Goal: Task Accomplishment & Management: Complete application form

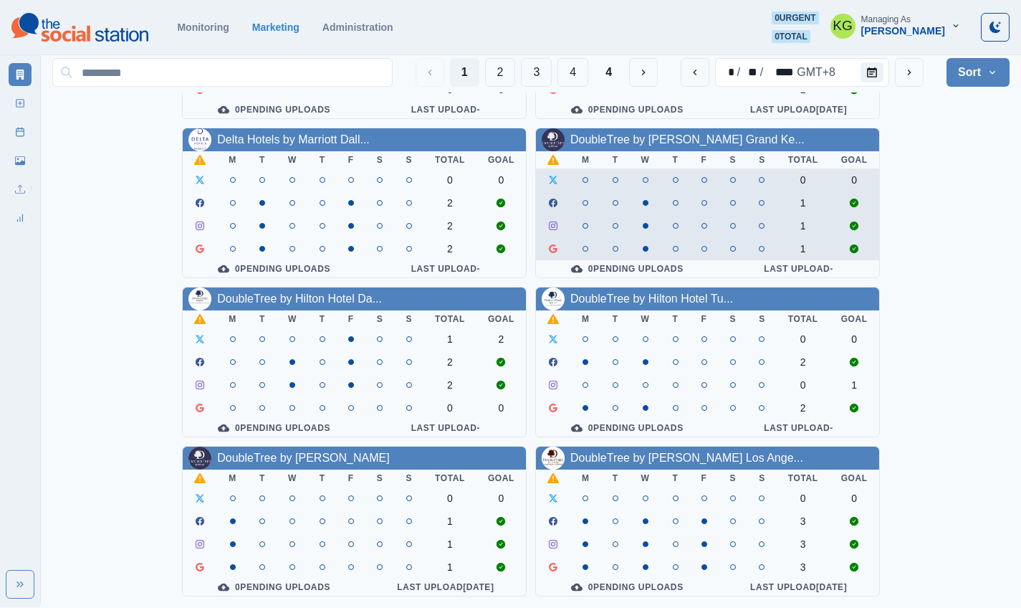
scroll to position [495, 0]
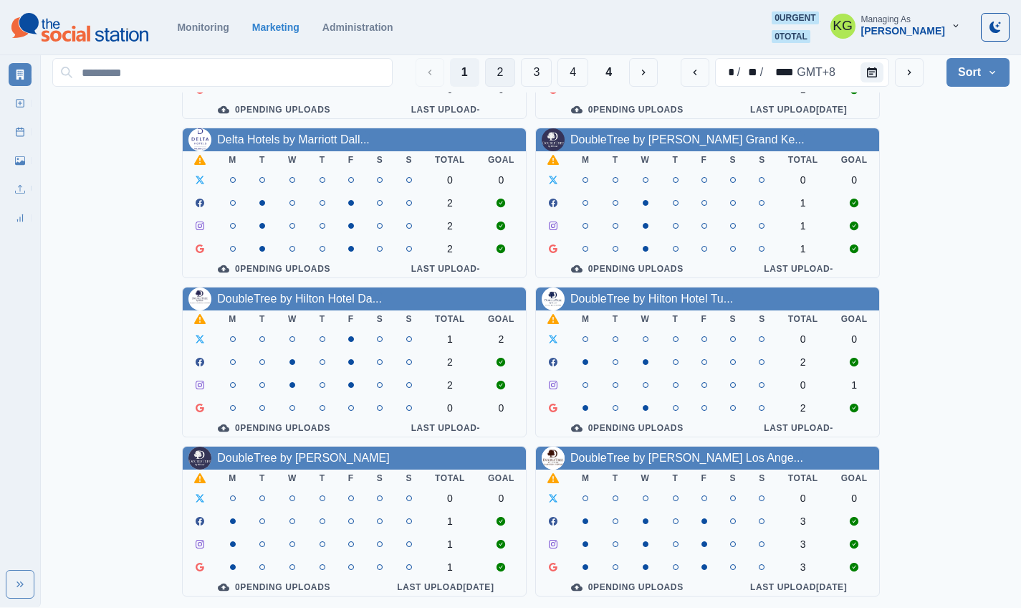
click at [497, 72] on button "2" at bounding box center [500, 72] width 31 height 29
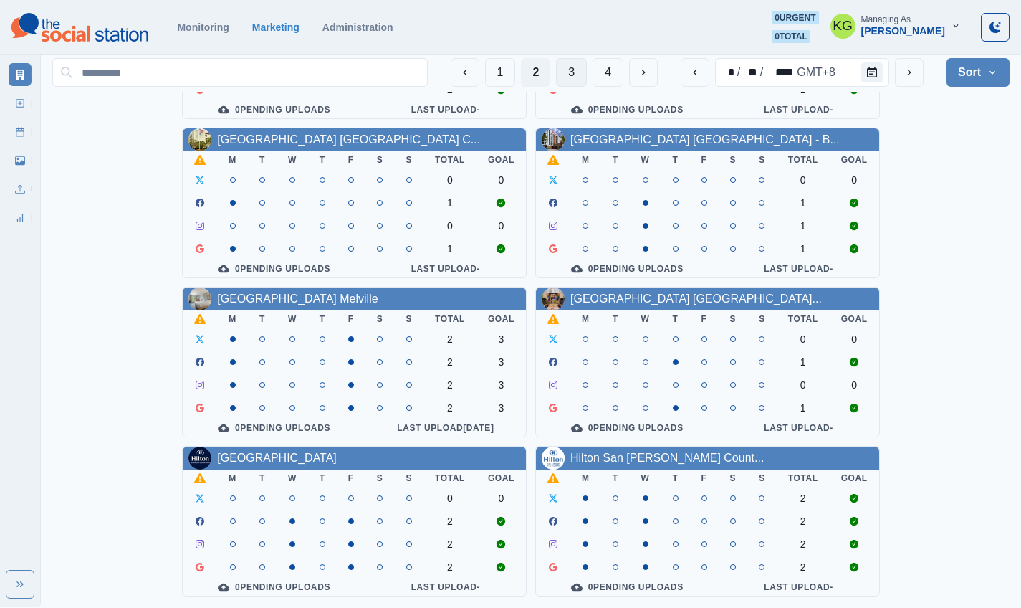
click at [571, 76] on button "3" at bounding box center [571, 72] width 31 height 29
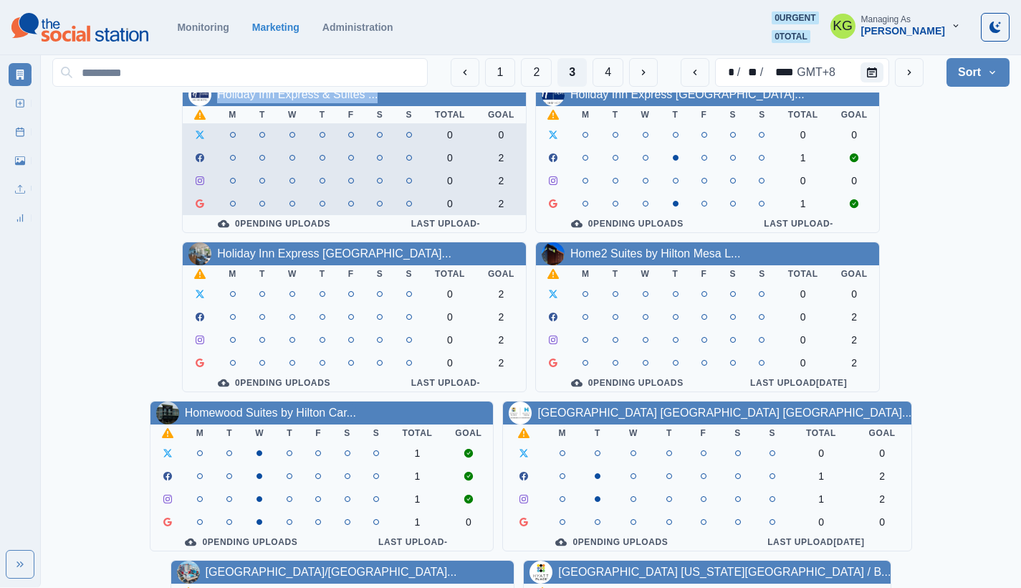
scroll to position [41, 0]
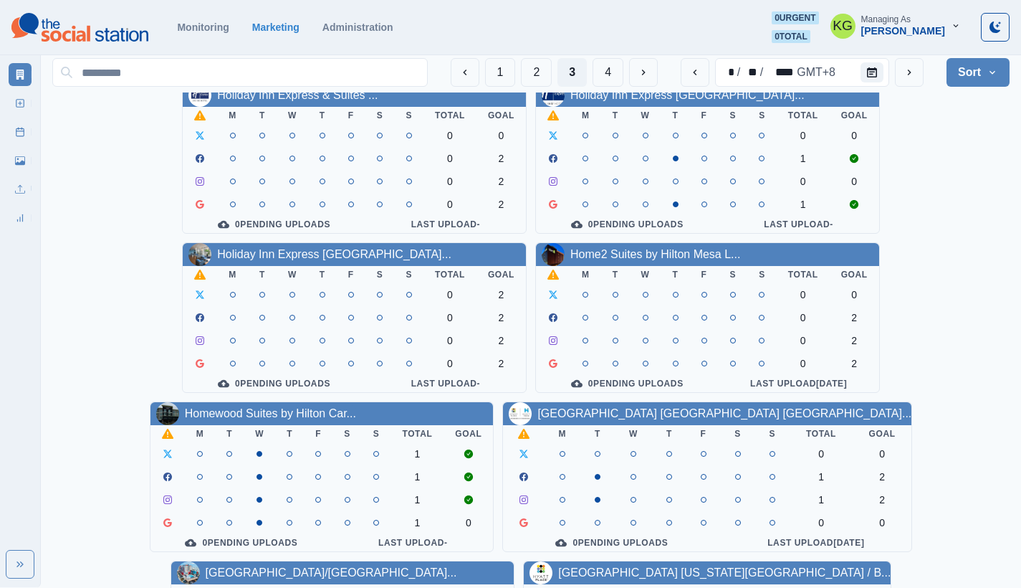
click at [676, 1] on section "Monitoring Marketing Administration 0 urgent 0 total KG Managing As Katrina Gal…" at bounding box center [510, 27] width 1021 height 55
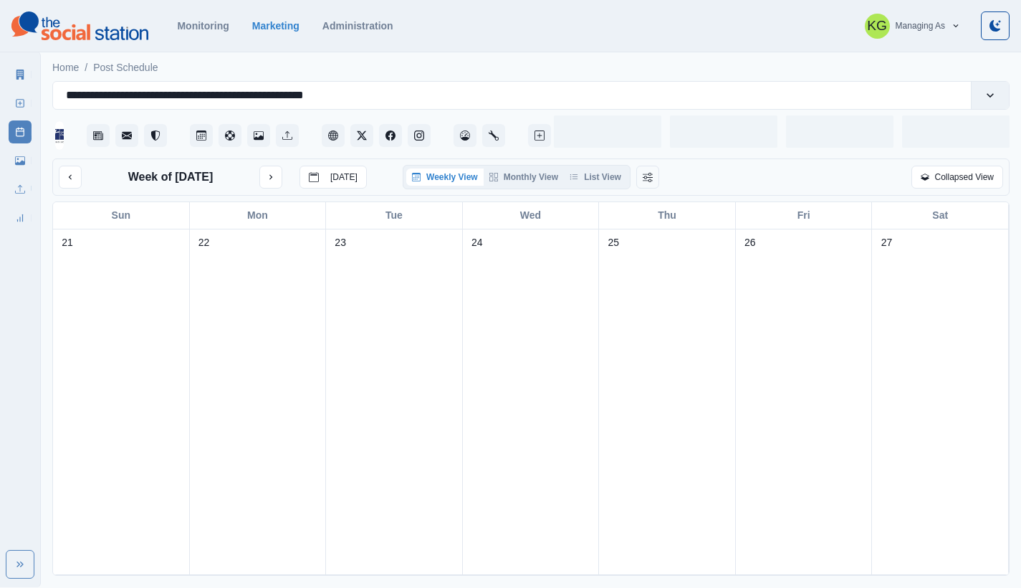
click at [612, 113] on div at bounding box center [782, 131] width 456 height 43
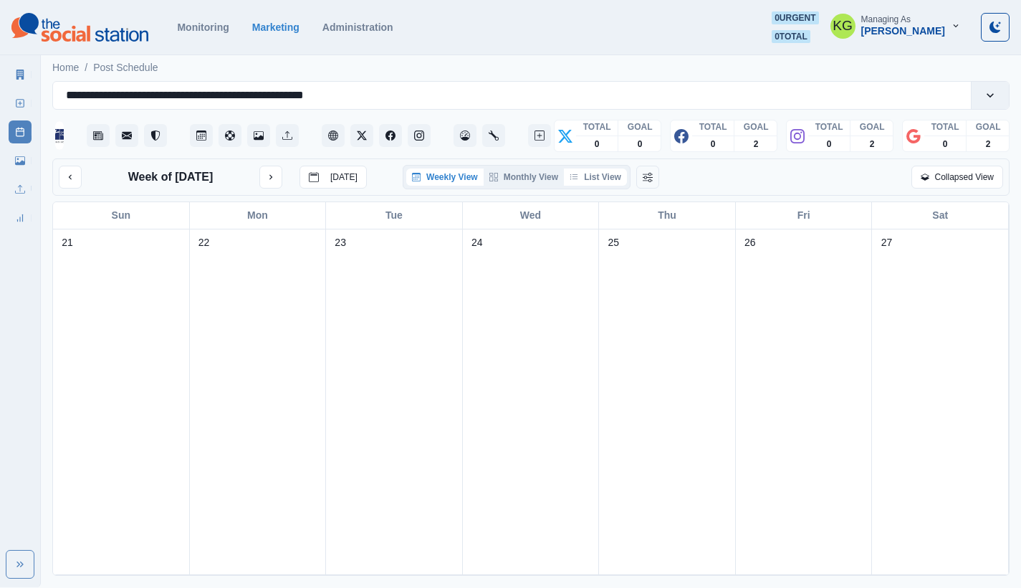
click at [597, 186] on button "List View" at bounding box center [595, 176] width 63 height 17
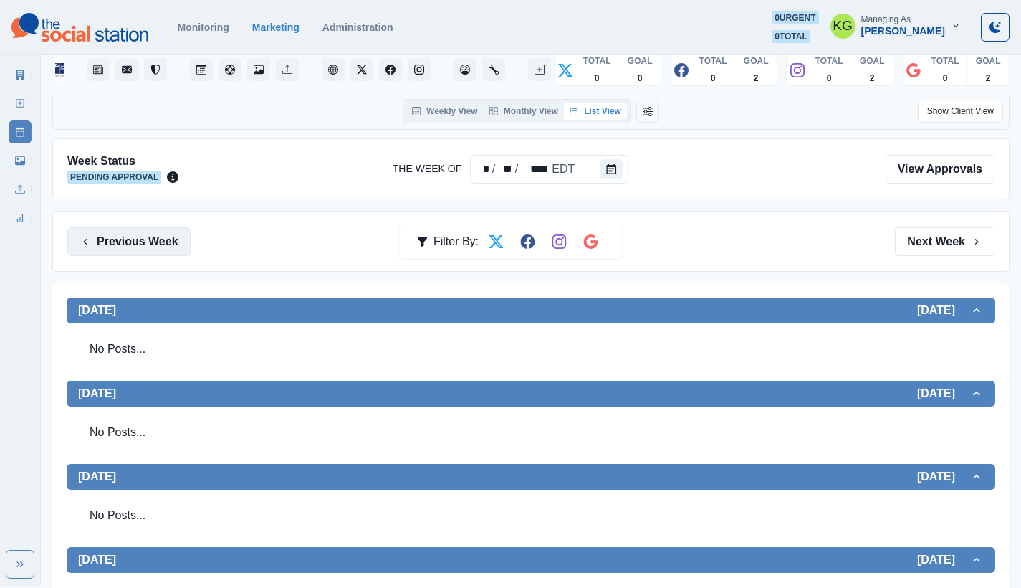
click at [172, 242] on button "Previous Week" at bounding box center [128, 241] width 123 height 29
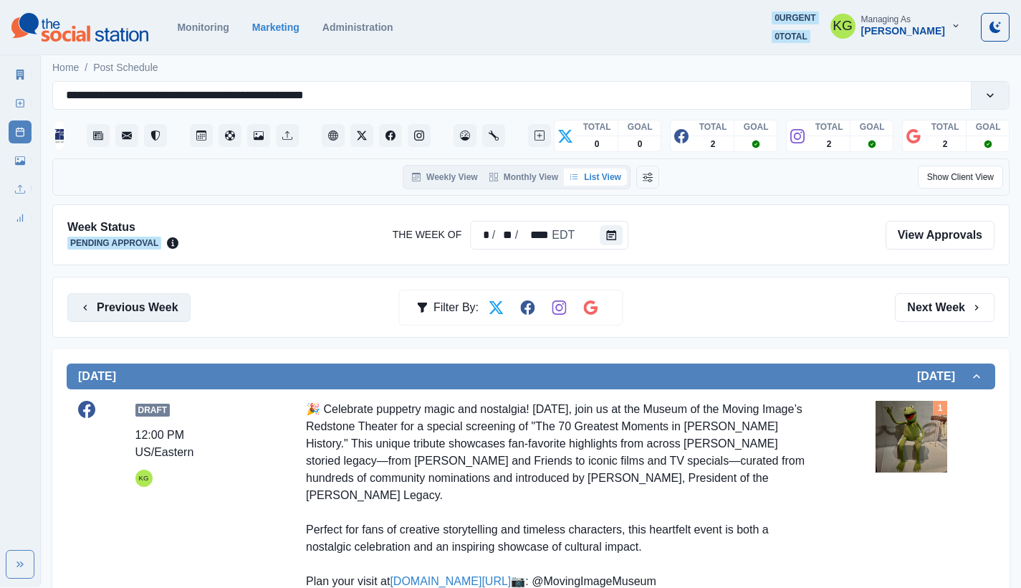
click at [171, 300] on button "Previous Week" at bounding box center [128, 307] width 123 height 29
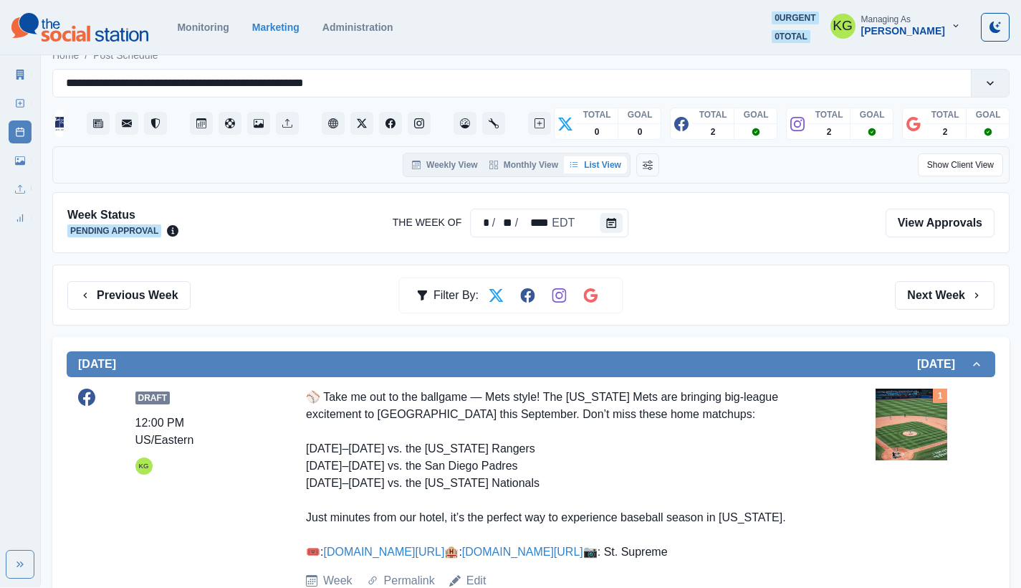
scroll to position [11, 0]
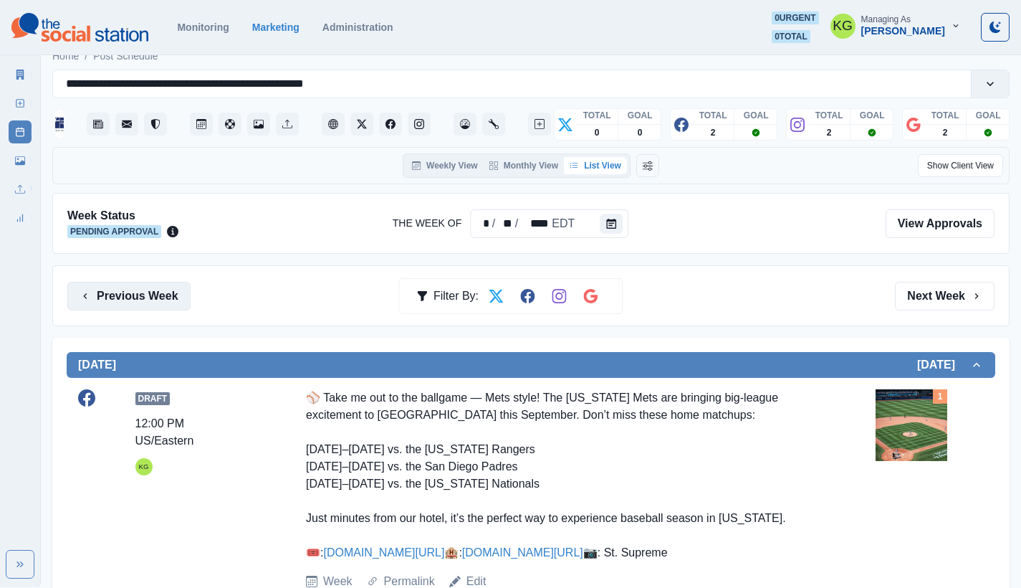
click at [161, 285] on button "Previous Week" at bounding box center [128, 296] width 123 height 29
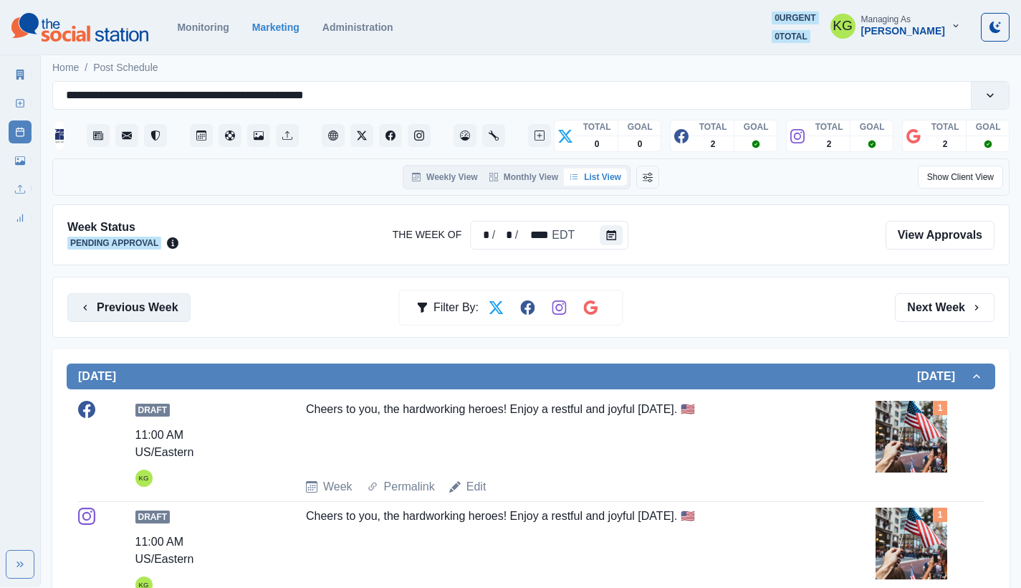
click at [152, 319] on button "Previous Week" at bounding box center [128, 307] width 123 height 29
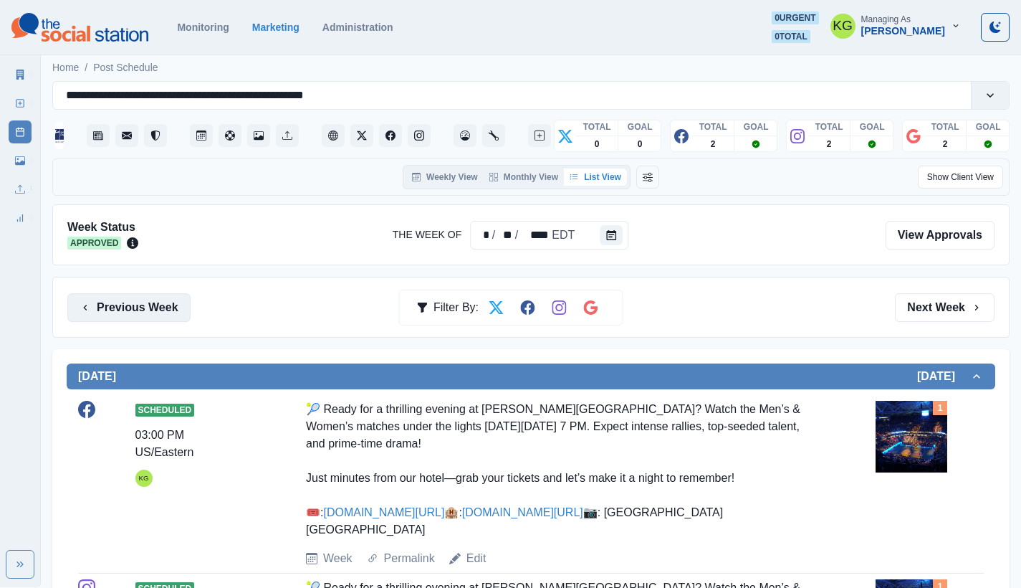
click at [125, 307] on button "Previous Week" at bounding box center [128, 307] width 123 height 29
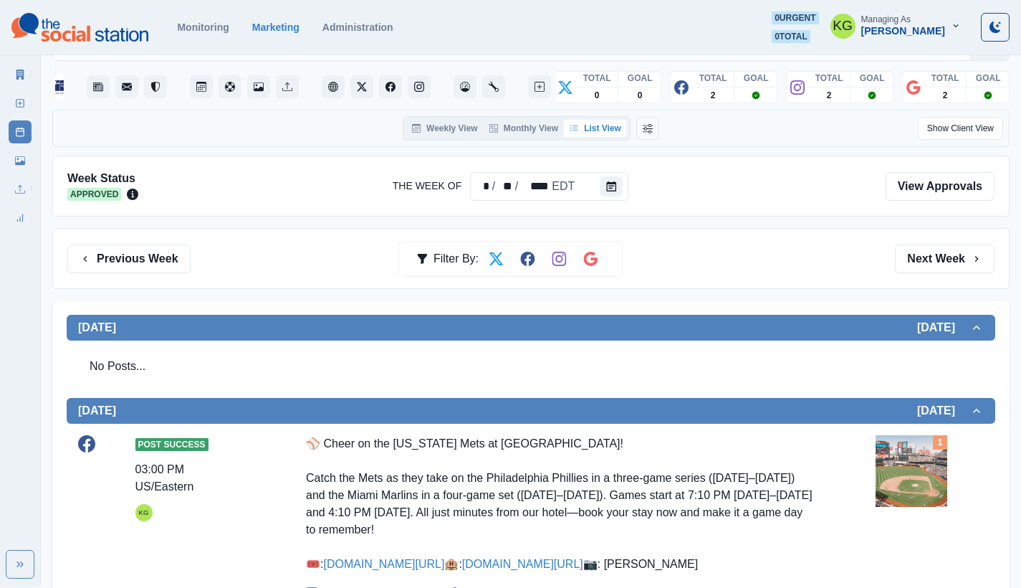
scroll to position [27, 0]
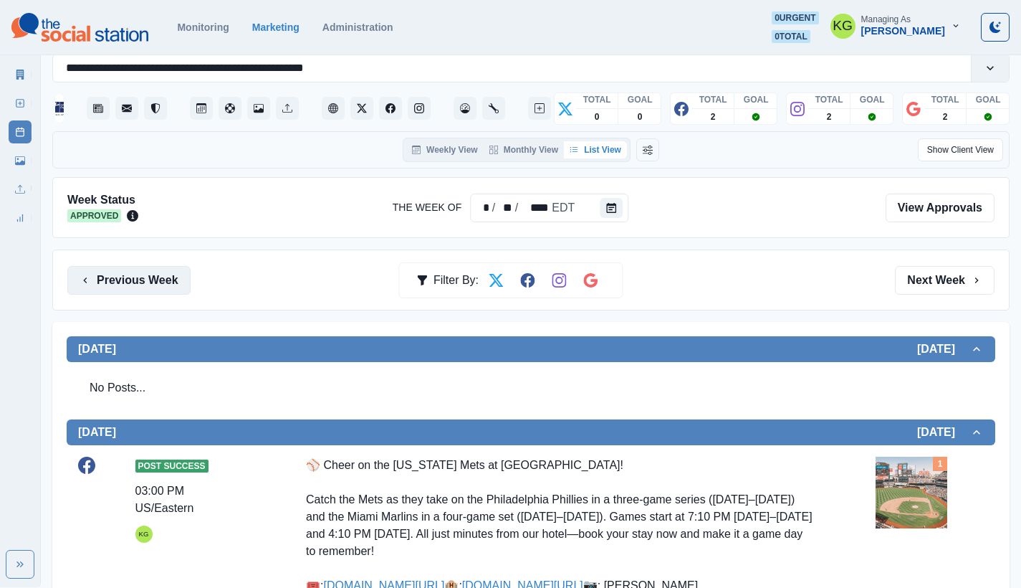
click at [173, 281] on button "Previous Week" at bounding box center [128, 280] width 123 height 29
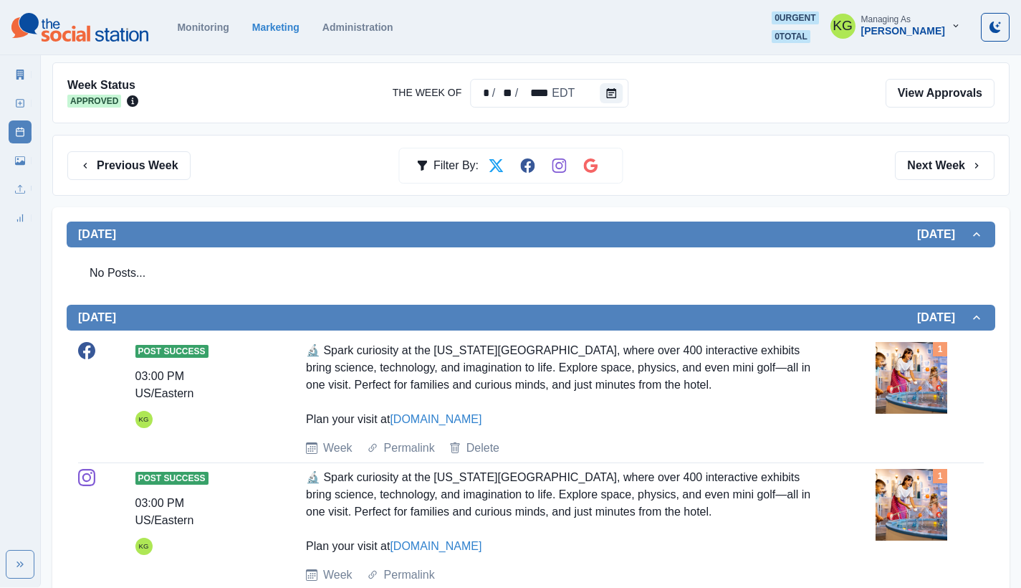
scroll to position [136, 0]
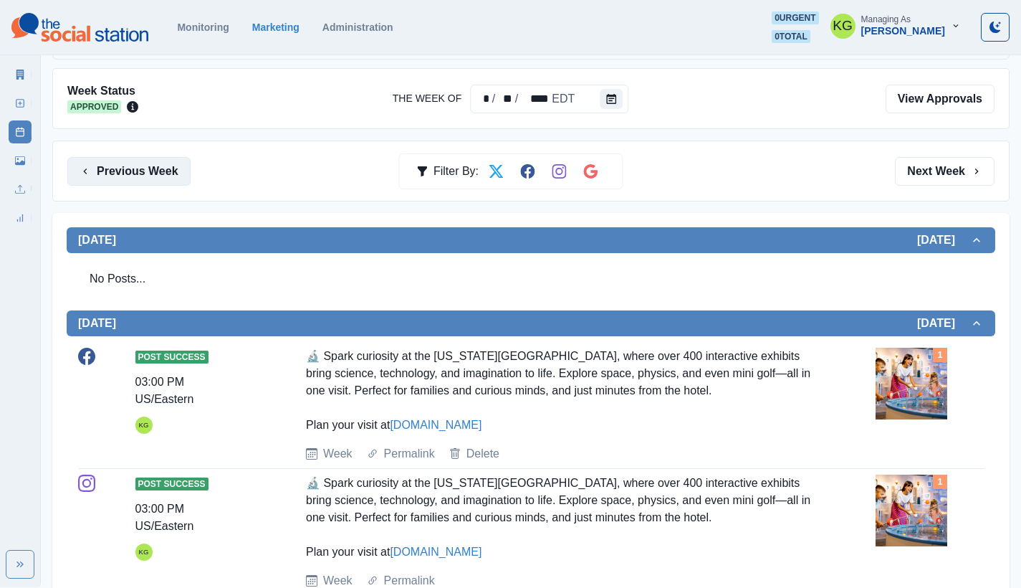
click at [151, 162] on button "Previous Week" at bounding box center [128, 171] width 123 height 29
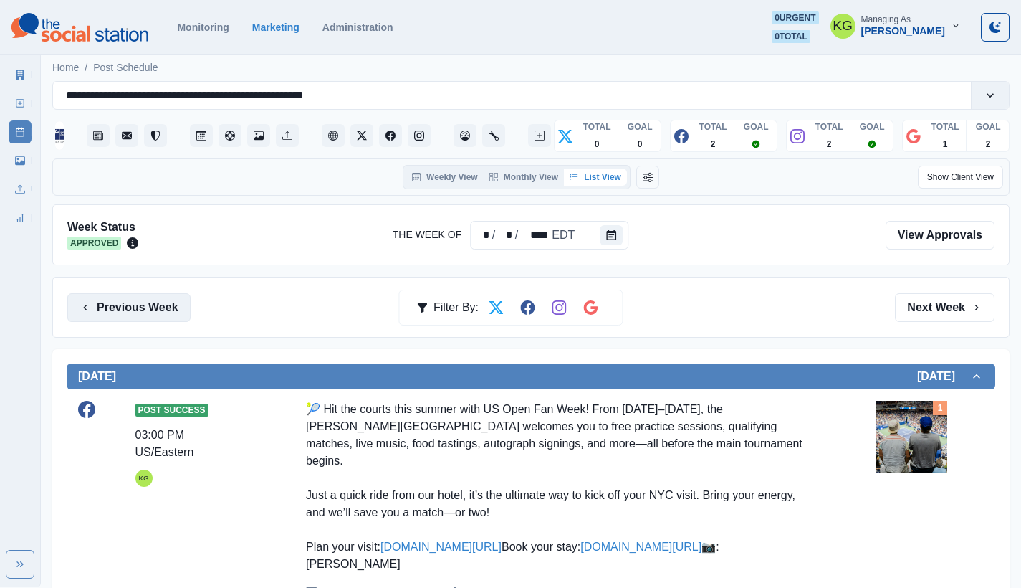
click at [156, 306] on button "Previous Week" at bounding box center [128, 307] width 123 height 29
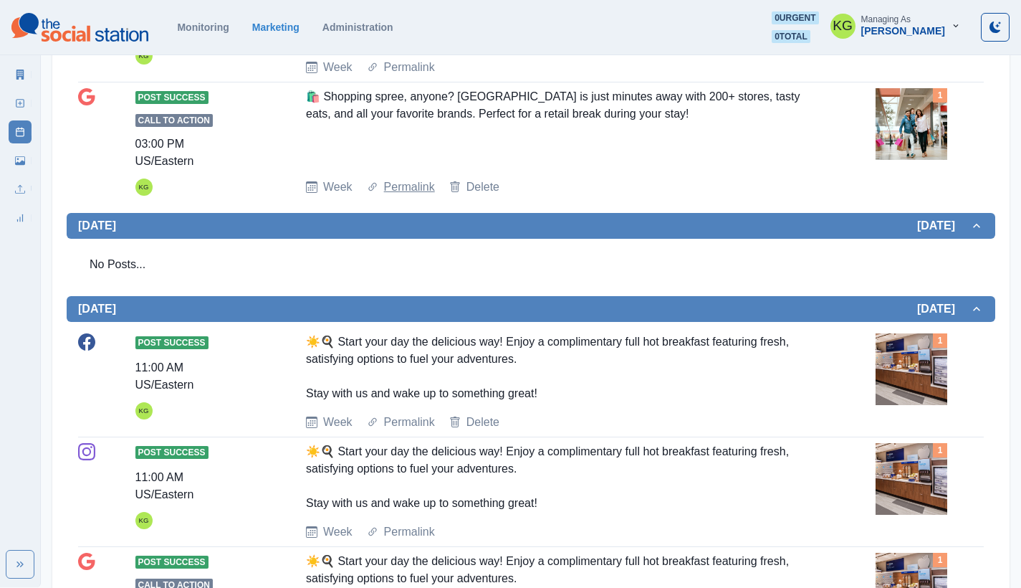
scroll to position [822, 0]
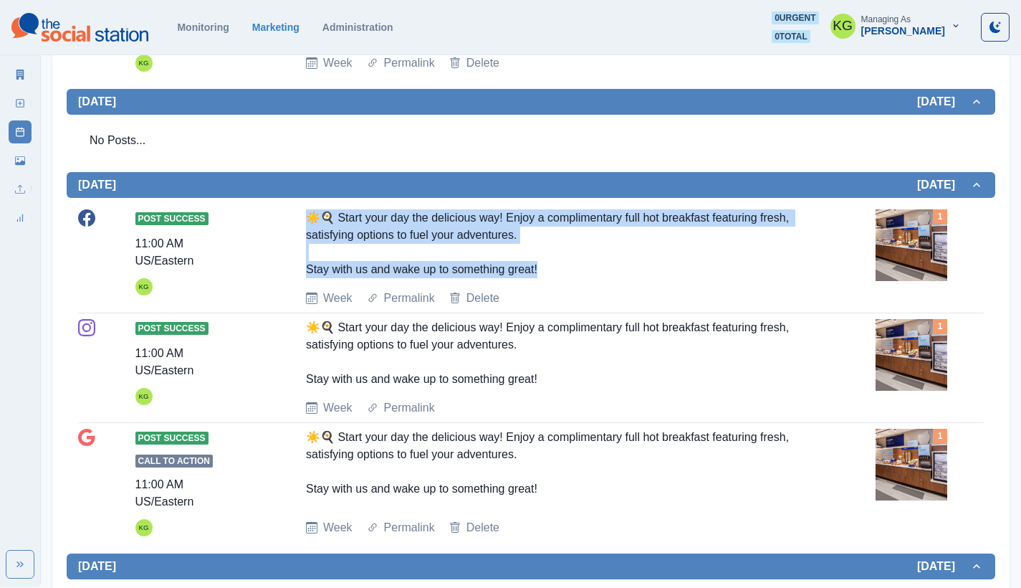
drag, startPoint x: 543, startPoint y: 266, endPoint x: 311, endPoint y: 215, distance: 237.1
click at [311, 215] on div "☀️🍳 Start your day the delicious way! Enjoy a complimentary full hot breakfast …" at bounding box center [560, 243] width 508 height 69
copy div "☀️🍳 Start your day the delicious way! Enjoy a complimentary full hot breakfast …"
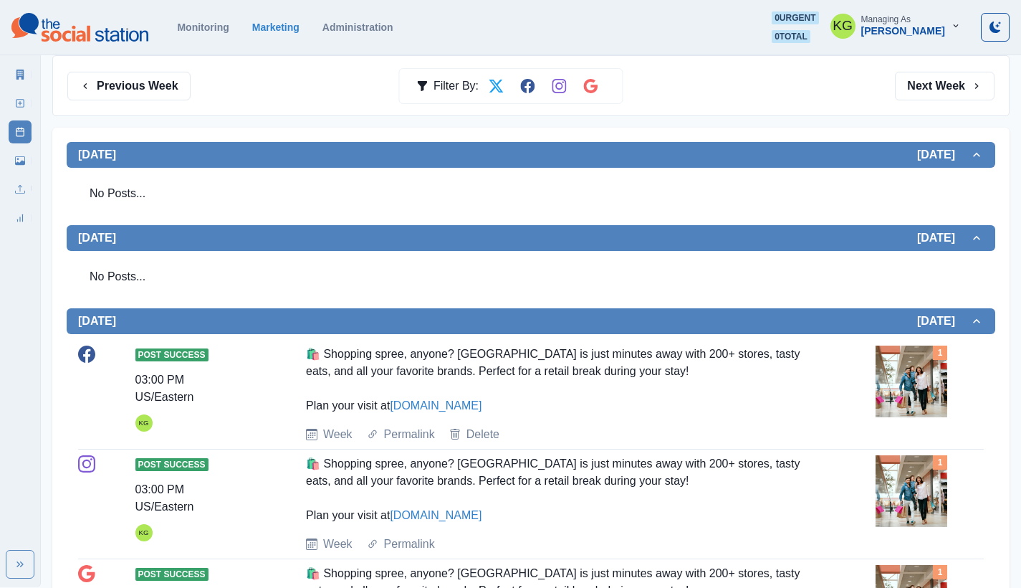
scroll to position [88, 0]
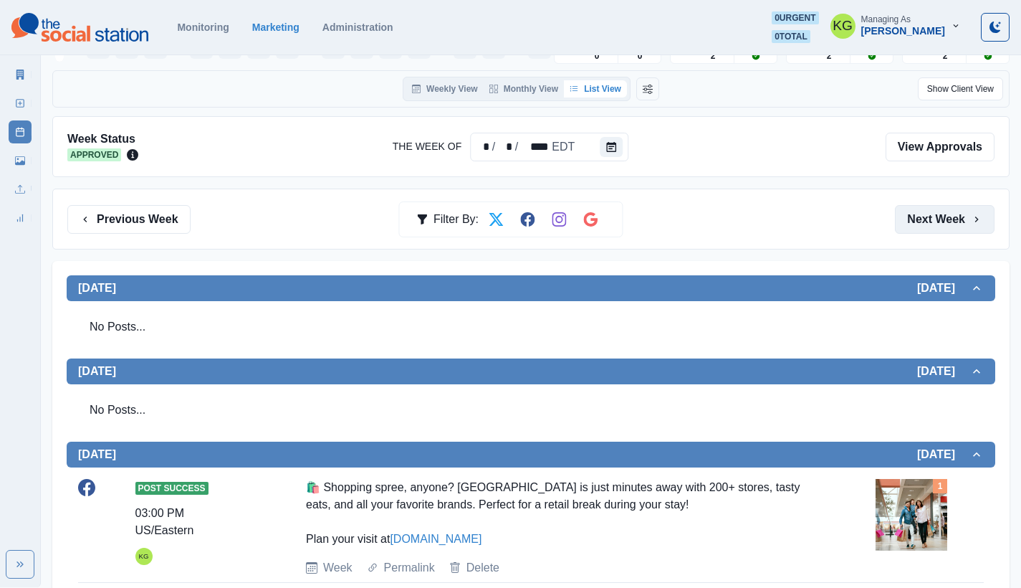
click at [933, 216] on button "Next Week" at bounding box center [945, 219] width 100 height 29
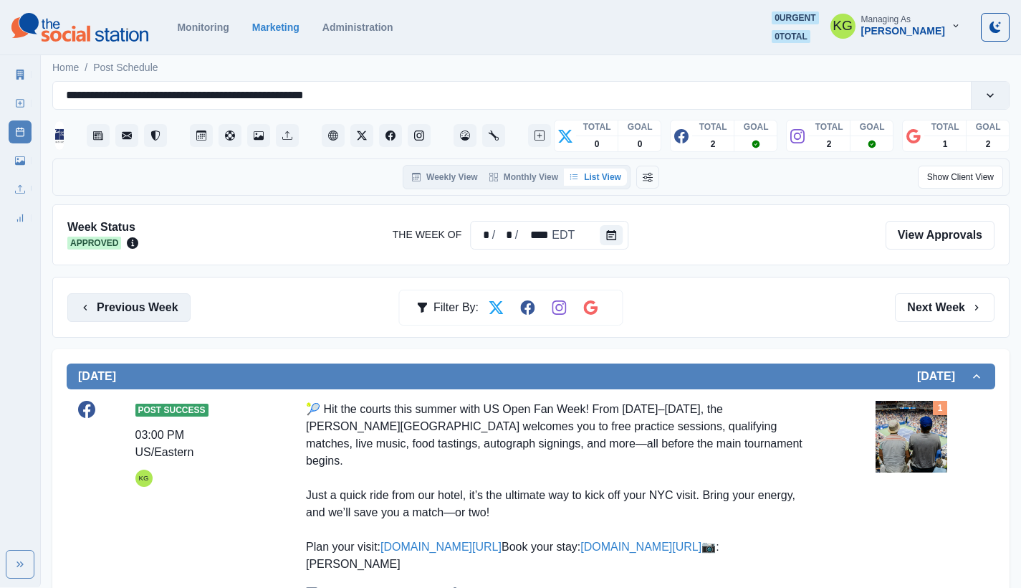
click at [155, 313] on button "Previous Week" at bounding box center [128, 307] width 123 height 29
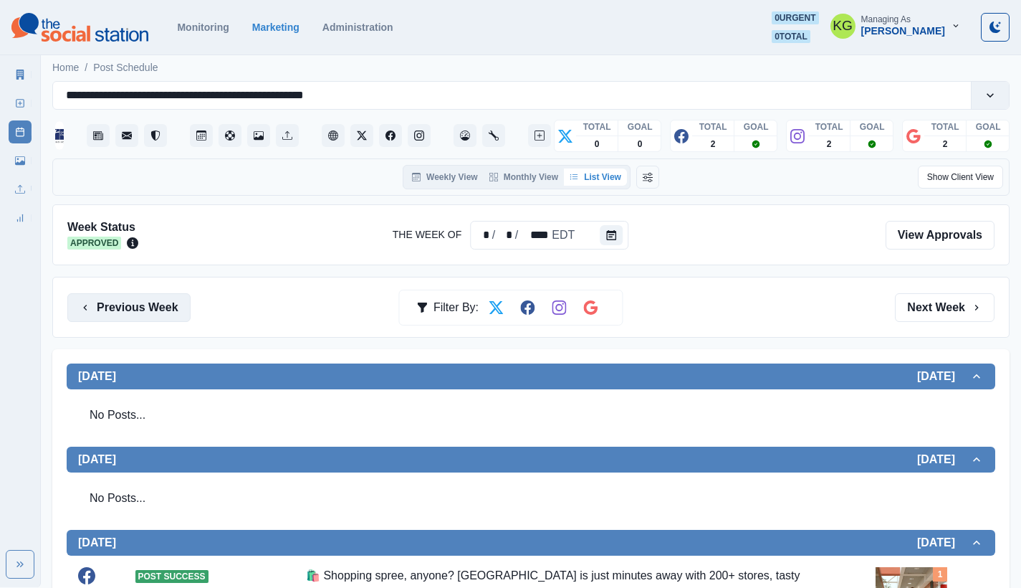
click at [155, 313] on button "Previous Week" at bounding box center [128, 307] width 123 height 29
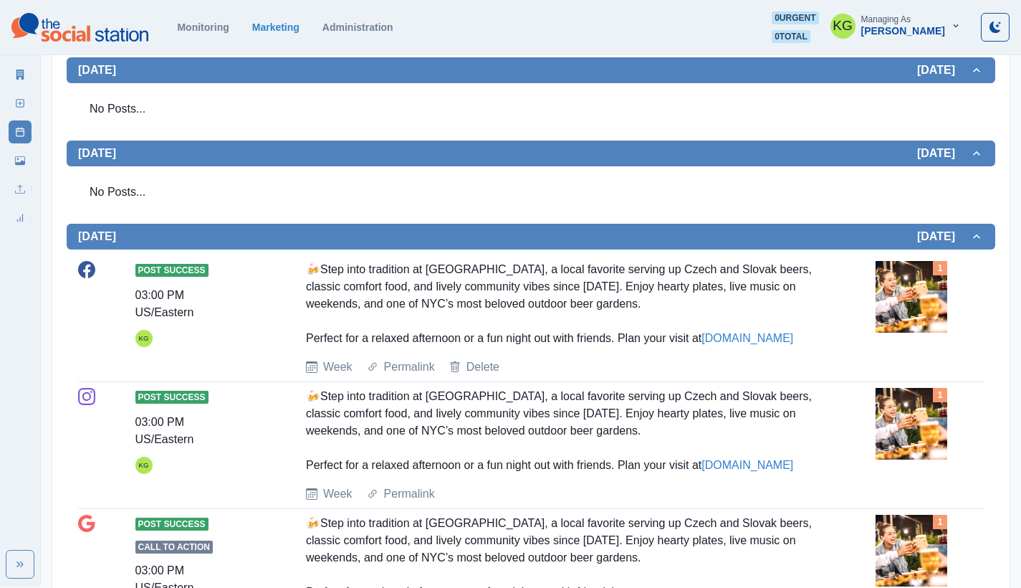
scroll to position [53, 0]
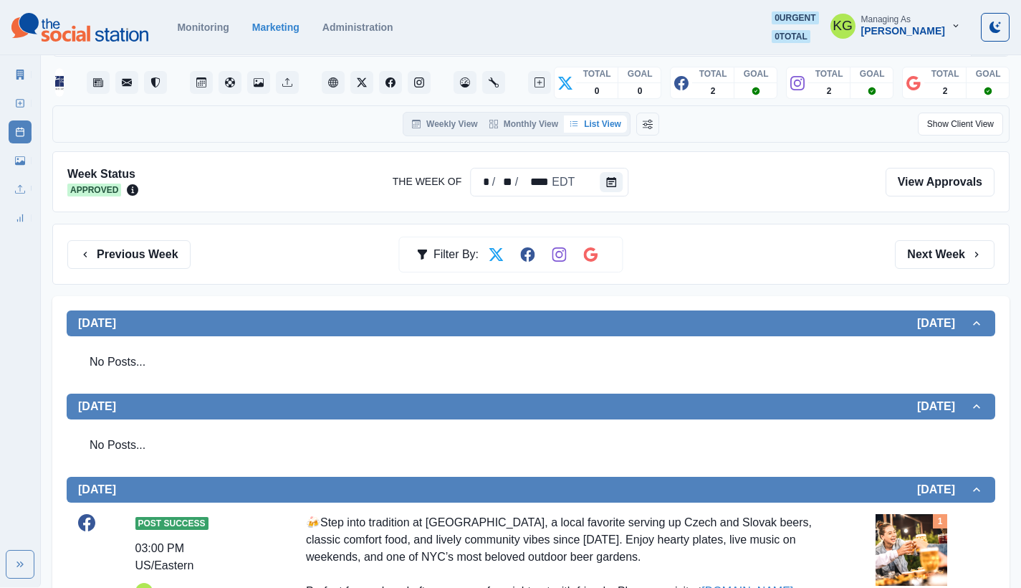
click at [910, 236] on div "Previous Week Filter By: Next Week" at bounding box center [531, 254] width 958 height 61
click at [911, 255] on button "Next Week" at bounding box center [945, 254] width 100 height 29
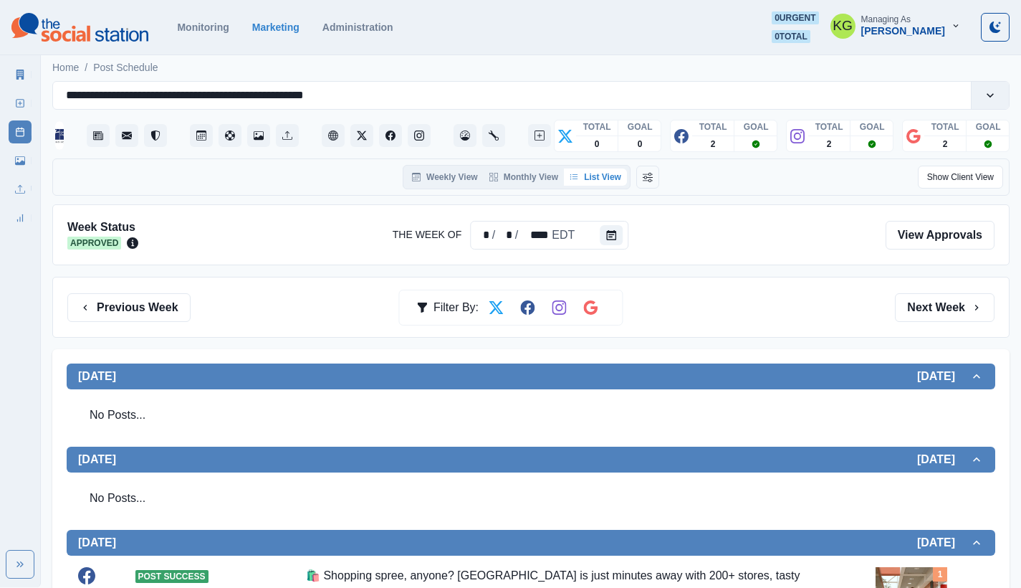
click at [929, 285] on div "Previous Week Filter By: Next Week" at bounding box center [531, 307] width 958 height 61
click at [929, 308] on button "Next Week" at bounding box center [945, 307] width 100 height 29
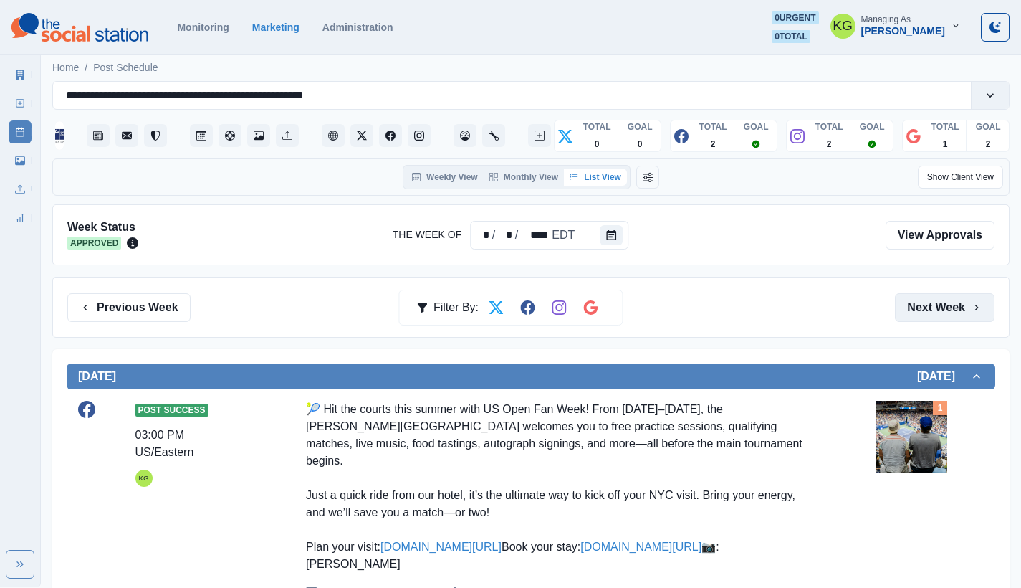
click at [918, 311] on button "Next Week" at bounding box center [945, 307] width 100 height 29
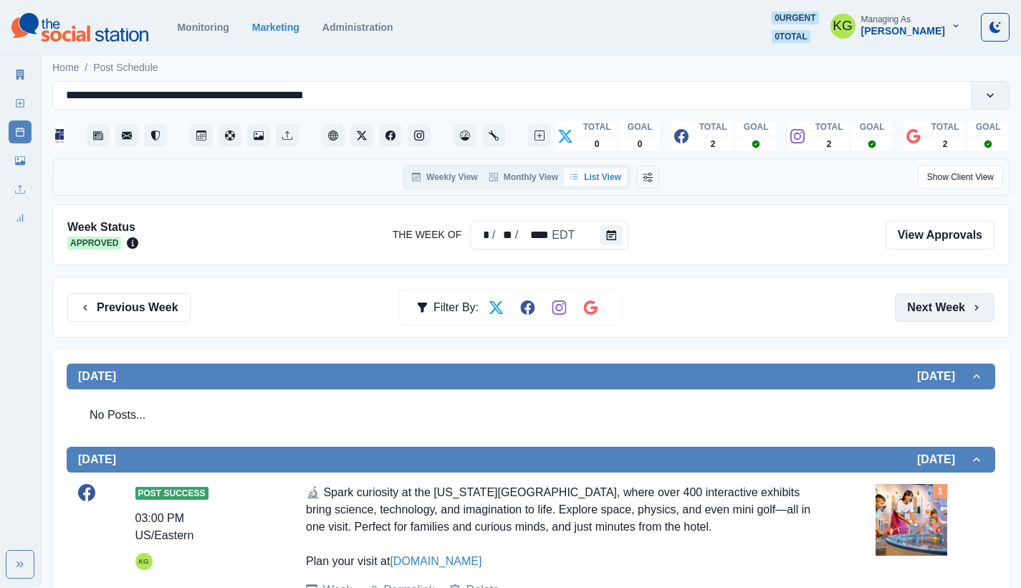
click at [916, 318] on button "Next Week" at bounding box center [945, 307] width 100 height 29
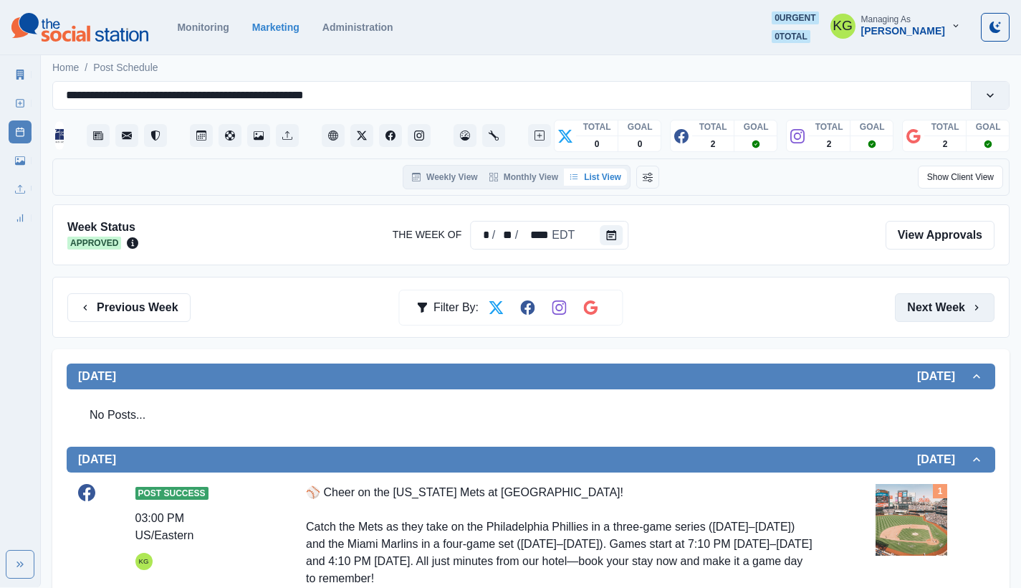
click at [924, 309] on button "Next Week" at bounding box center [945, 307] width 100 height 29
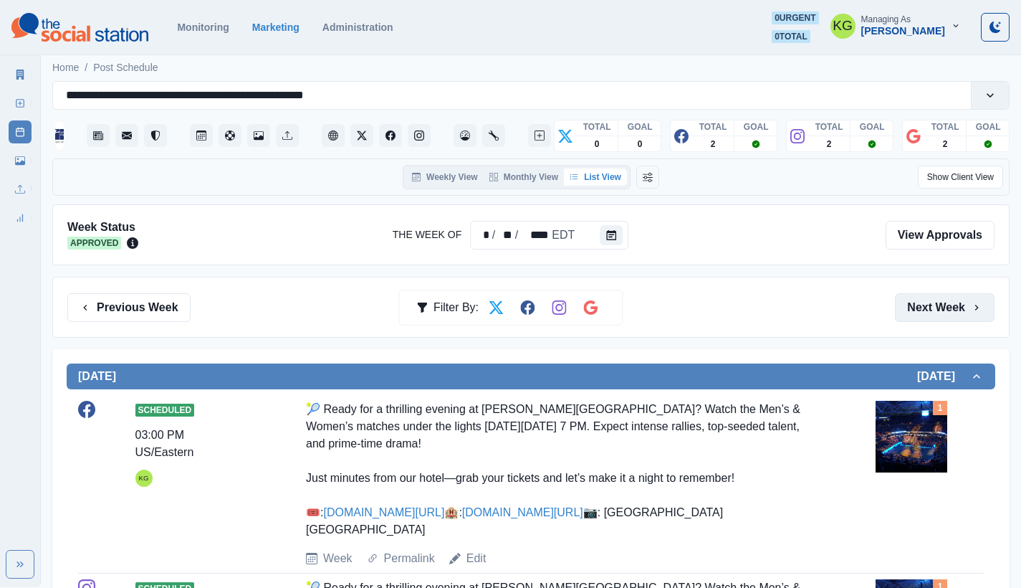
click at [925, 299] on button "Next Week" at bounding box center [945, 307] width 100 height 29
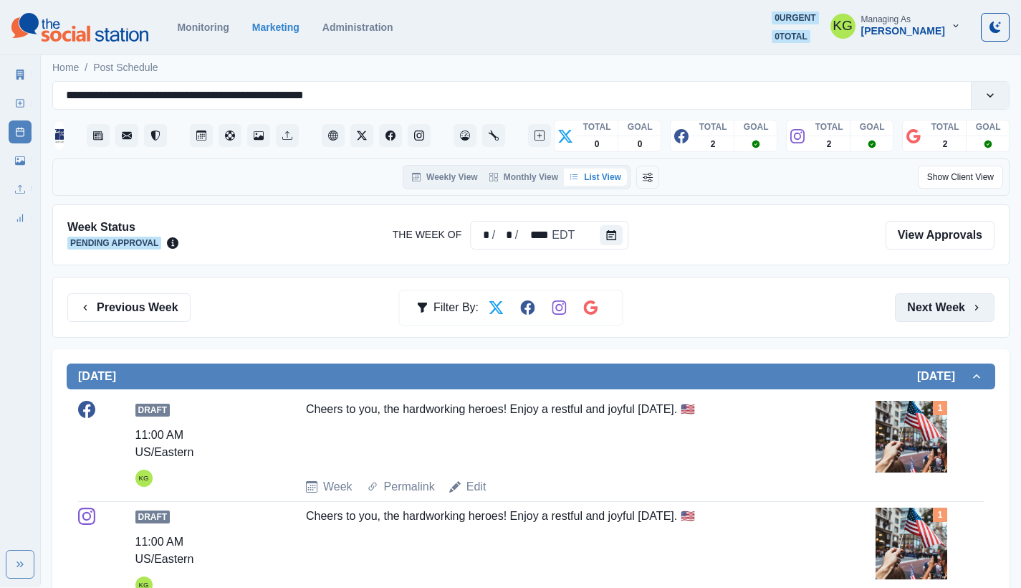
click at [928, 309] on button "Next Week" at bounding box center [945, 307] width 100 height 29
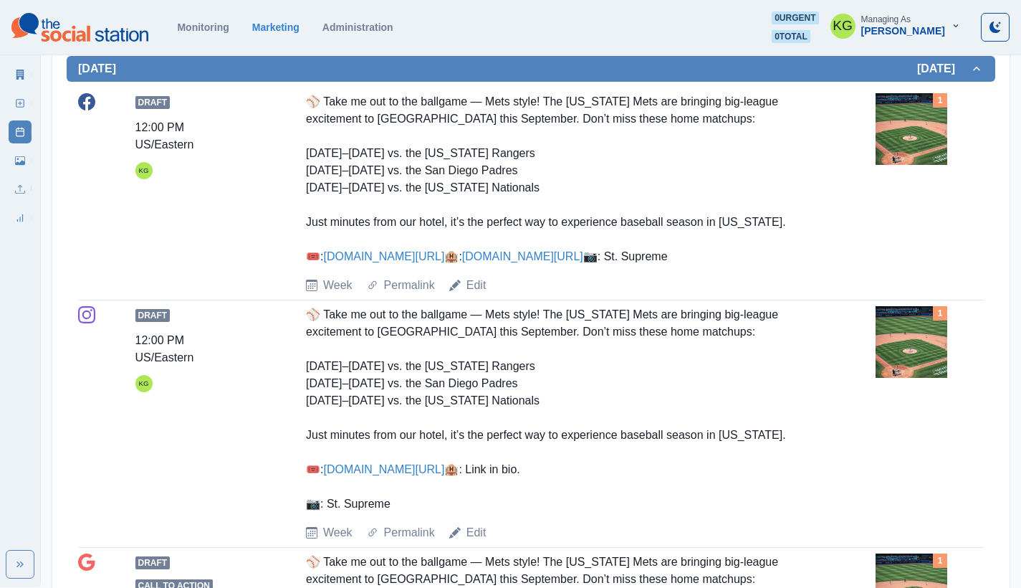
scroll to position [48, 0]
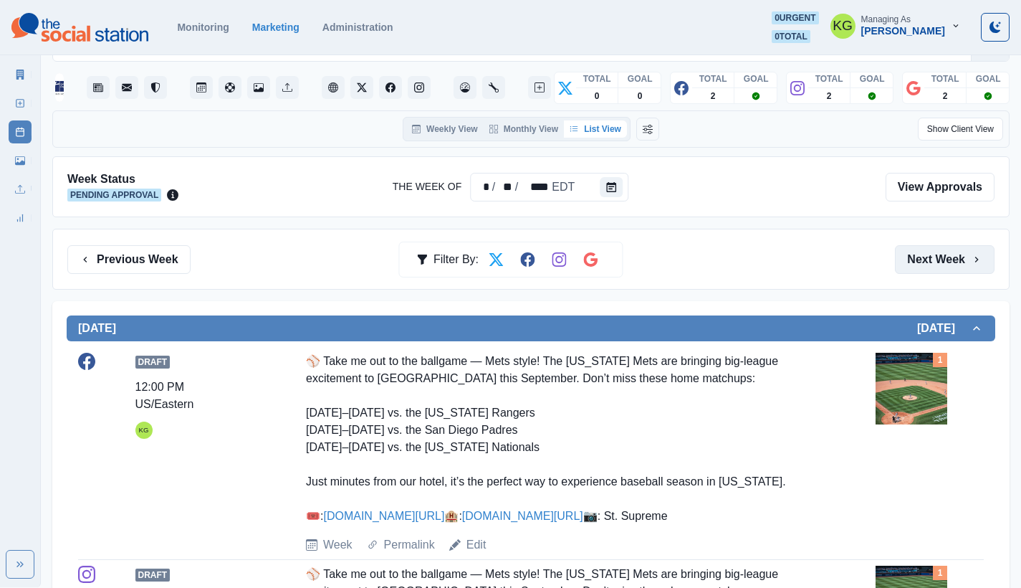
click at [930, 261] on button "Next Week" at bounding box center [945, 259] width 100 height 29
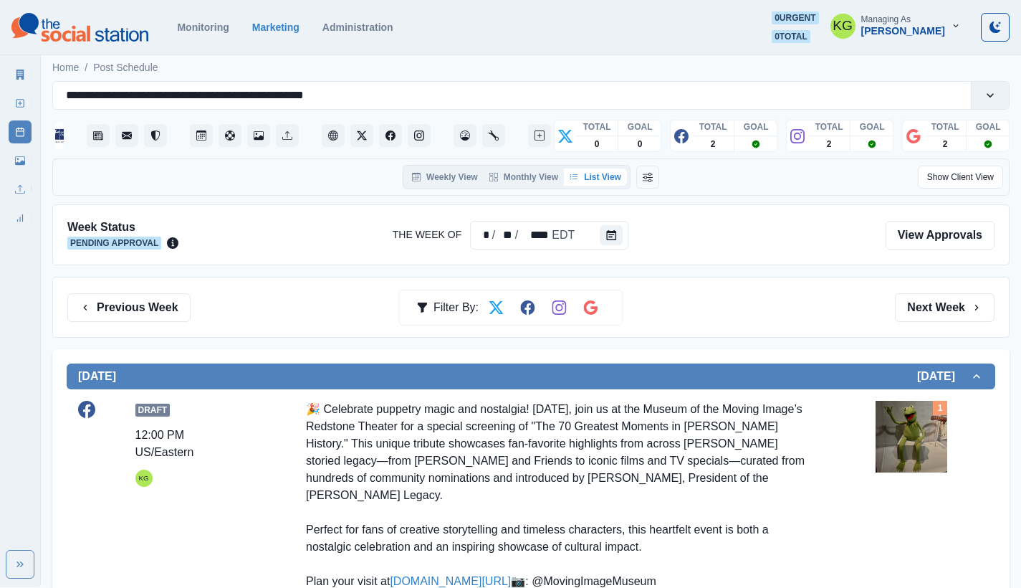
click at [931, 290] on div "Previous Week Filter By: Next Week" at bounding box center [531, 307] width 958 height 61
click at [931, 311] on button "Next Week" at bounding box center [945, 307] width 100 height 29
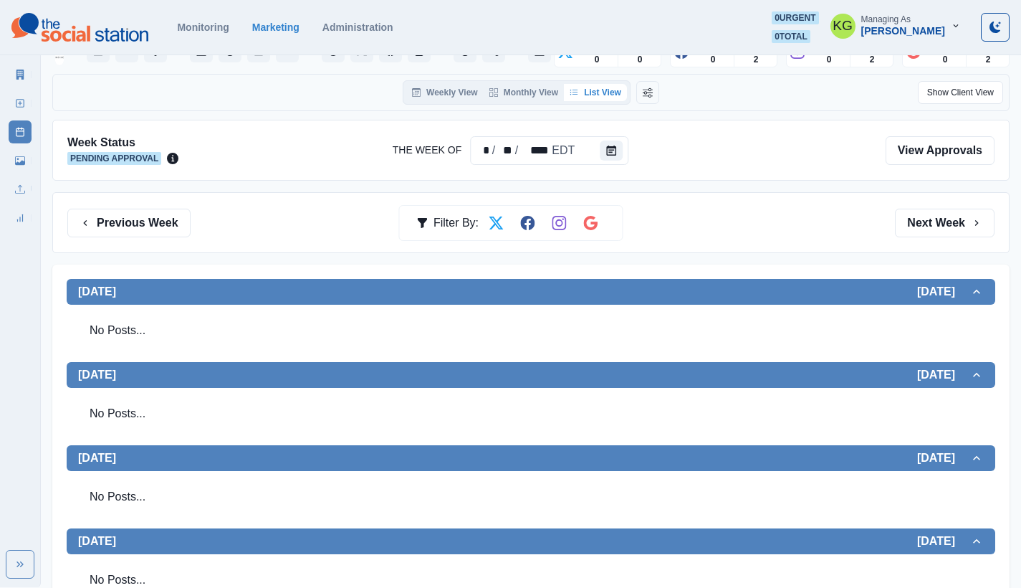
scroll to position [59, 0]
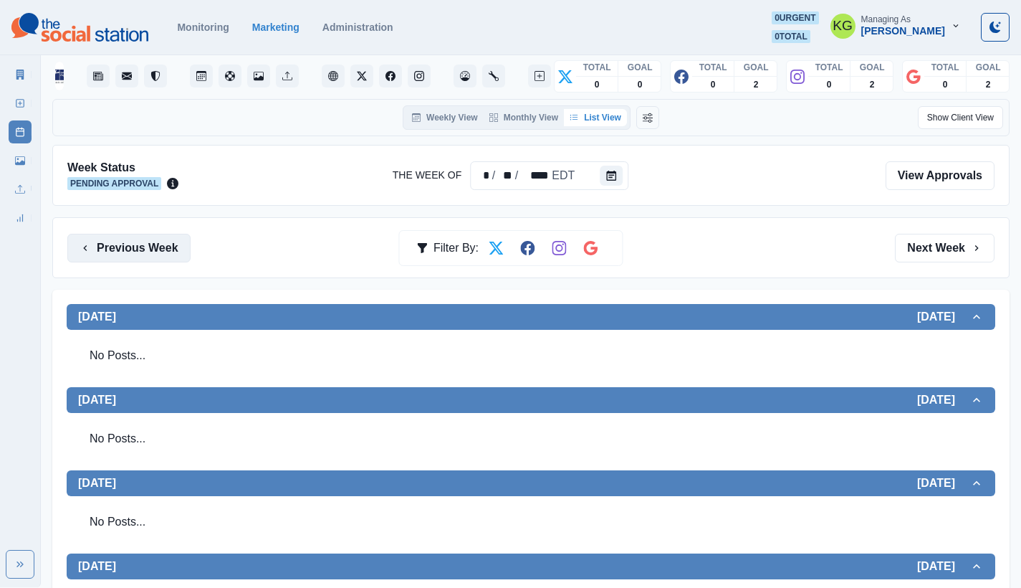
click at [129, 255] on button "Previous Week" at bounding box center [128, 248] width 123 height 29
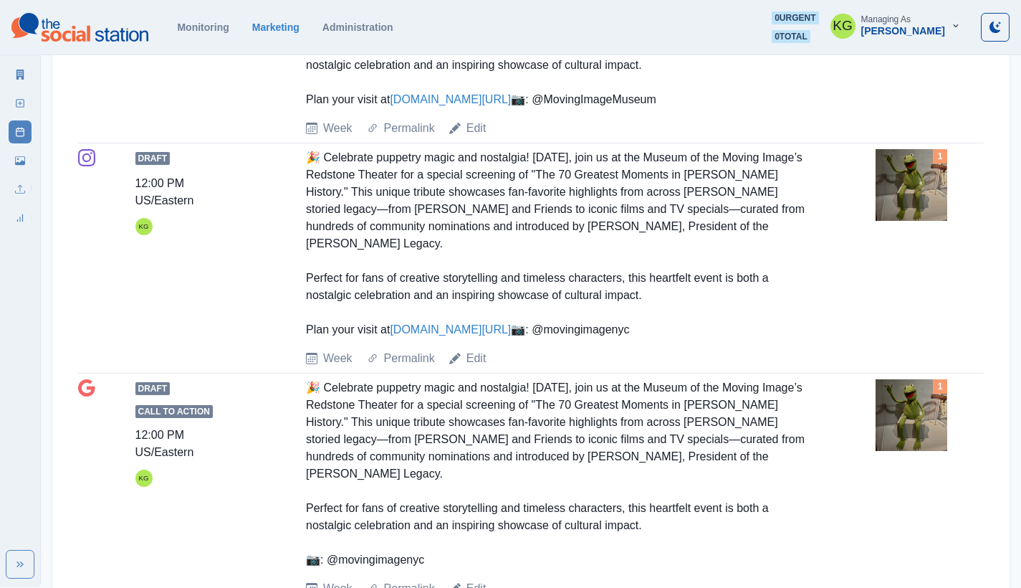
scroll to position [186, 0]
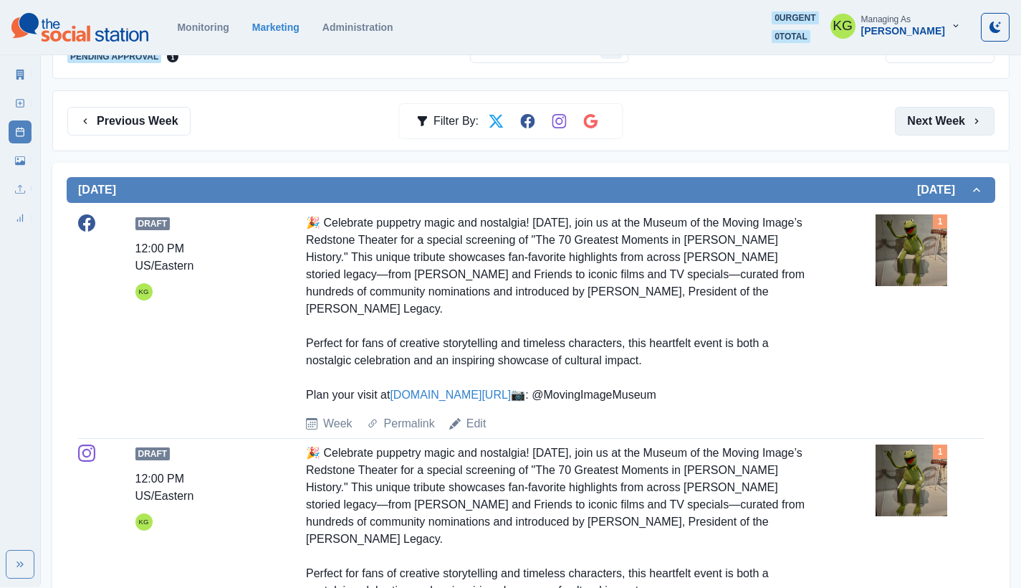
click at [922, 121] on button "Next Week" at bounding box center [945, 121] width 100 height 29
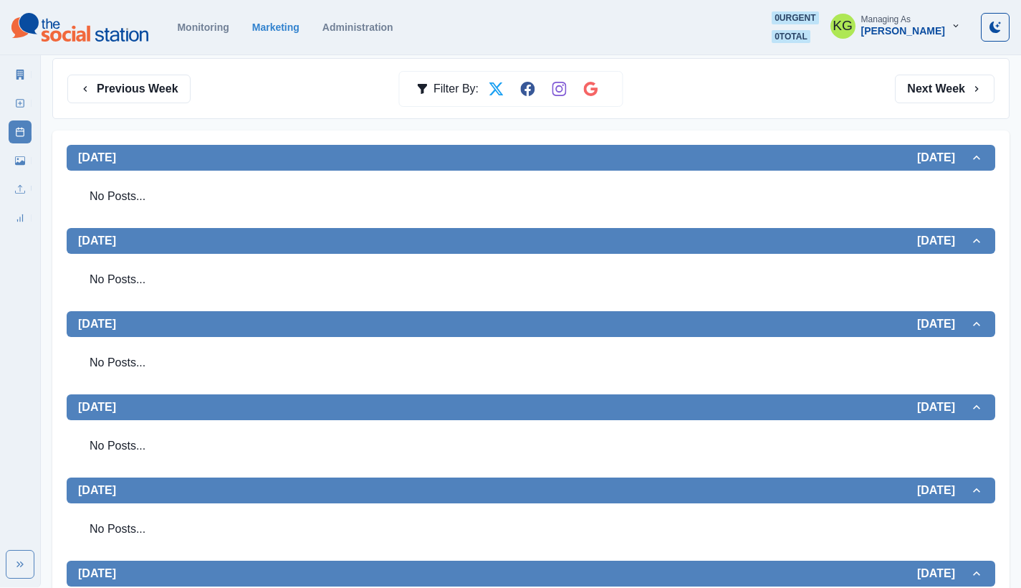
scroll to position [220, 0]
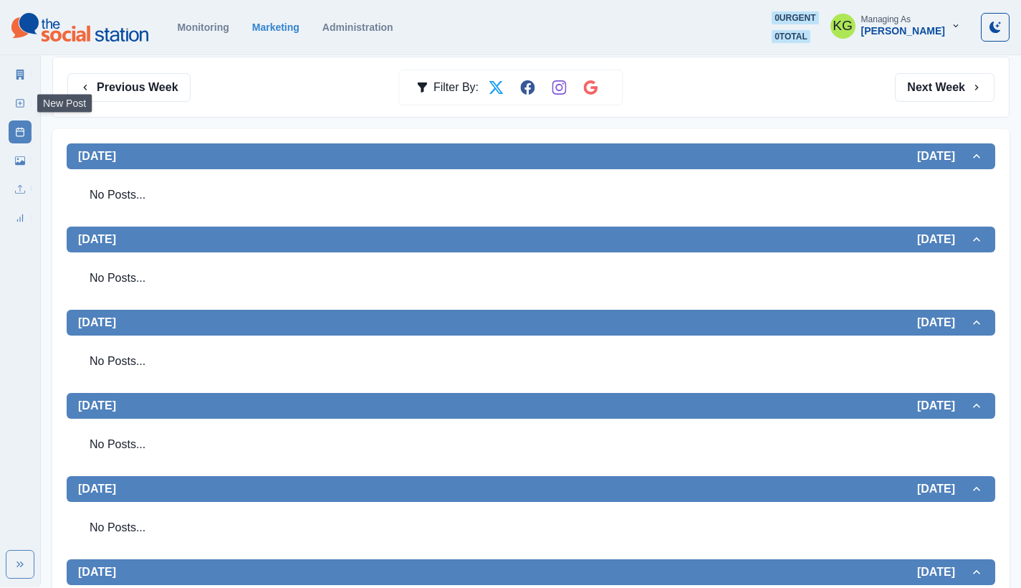
click at [19, 101] on icon at bounding box center [20, 103] width 10 height 10
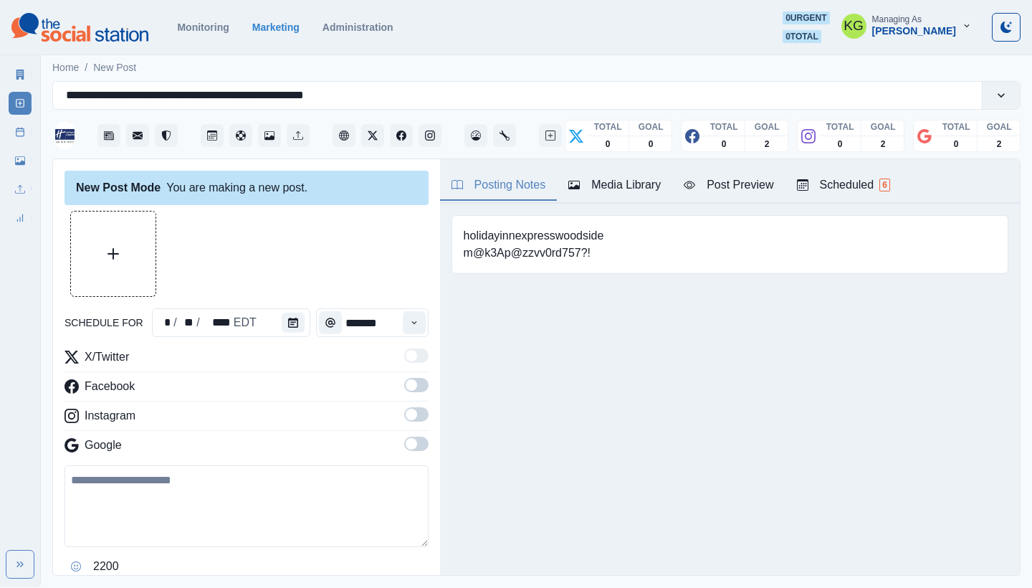
click at [630, 176] on button "Media Library" at bounding box center [614, 186] width 115 height 30
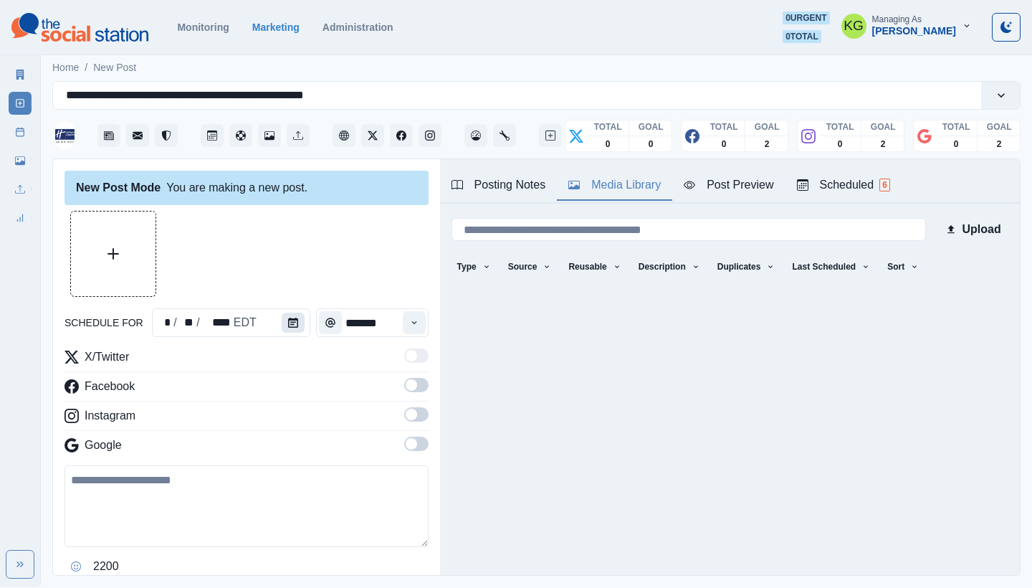
click at [288, 318] on icon "Calendar" at bounding box center [293, 323] width 10 height 10
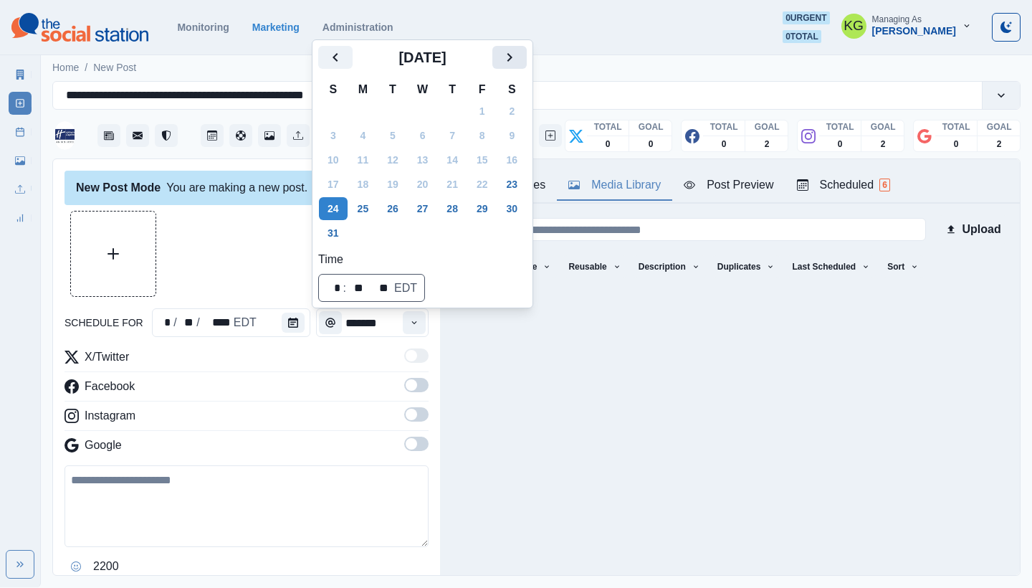
click at [518, 55] on icon "Next" at bounding box center [509, 57] width 17 height 17
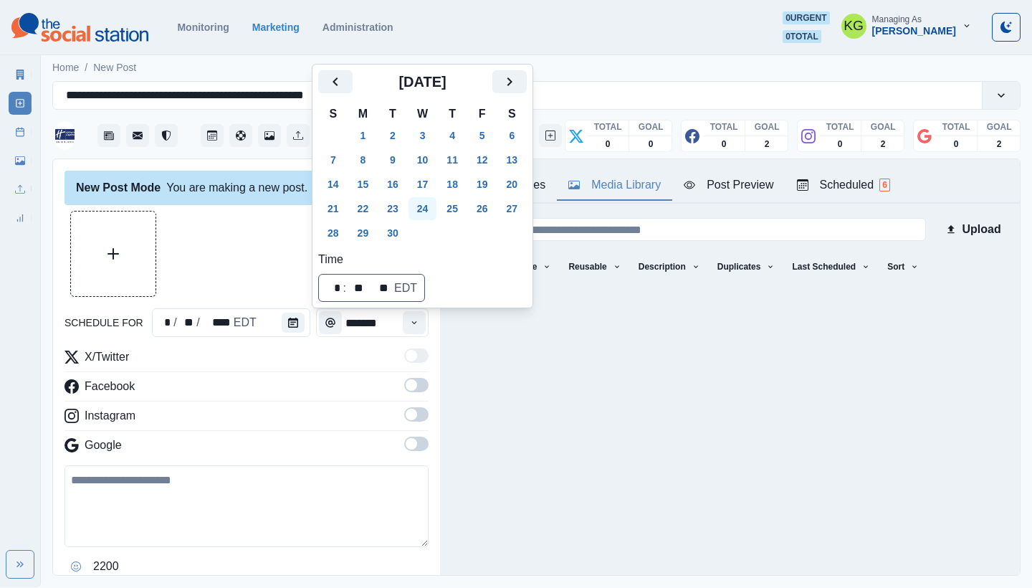
click at [424, 211] on button "24" at bounding box center [423, 208] width 29 height 23
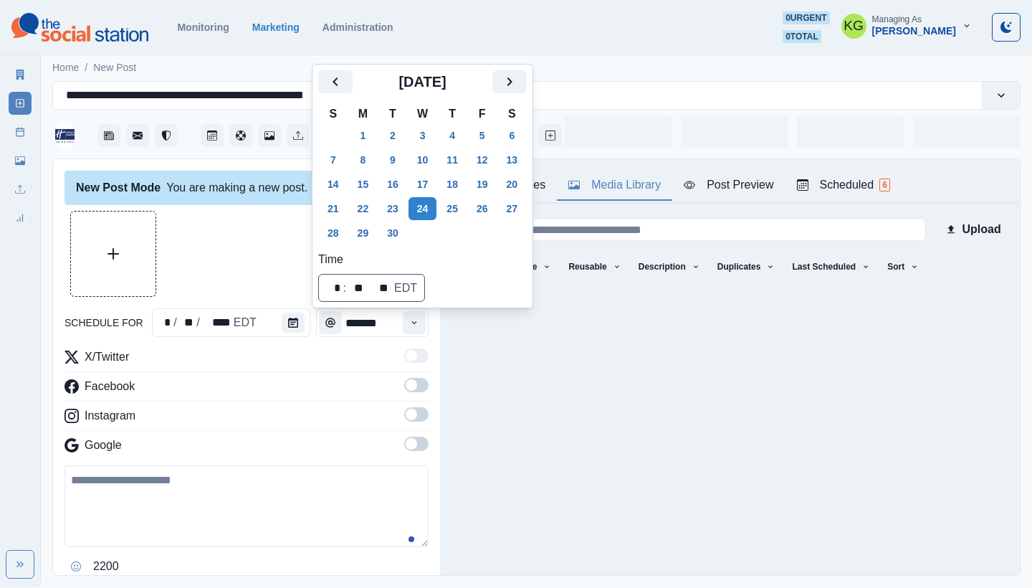
click at [224, 207] on div "New Post Mode You are making a new post. schedule for * / ** / **** EDT *******…" at bounding box center [246, 367] width 387 height 417
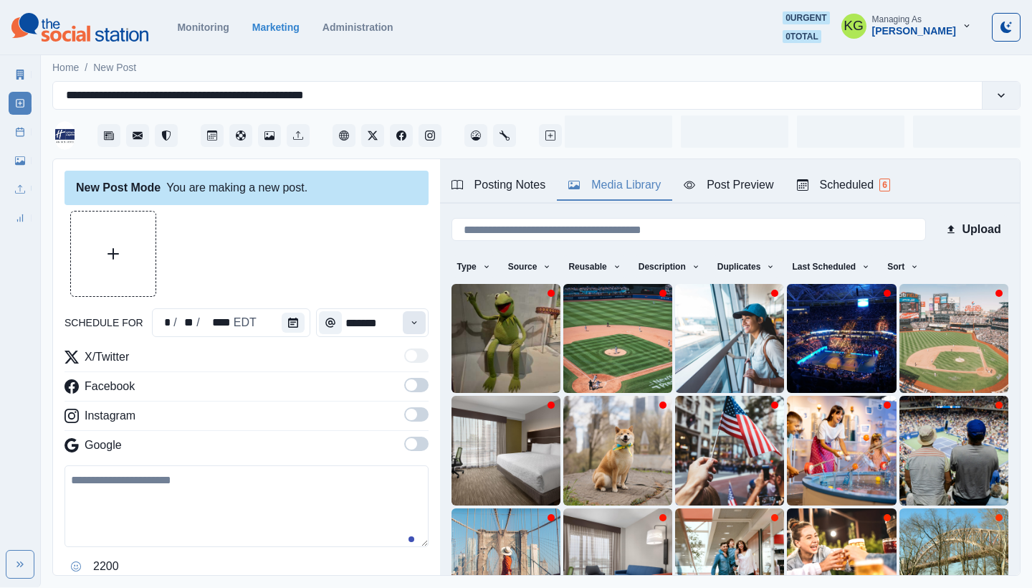
click at [409, 323] on button "Time" at bounding box center [414, 322] width 23 height 23
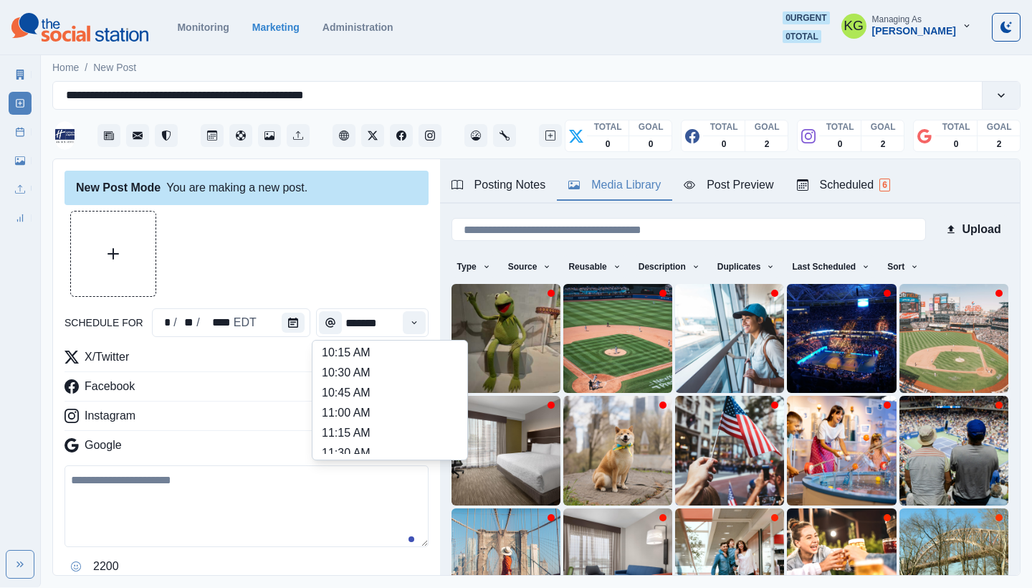
scroll to position [207, 0]
click at [396, 389] on li "11:00 AM" at bounding box center [389, 390] width 143 height 20
type input "********"
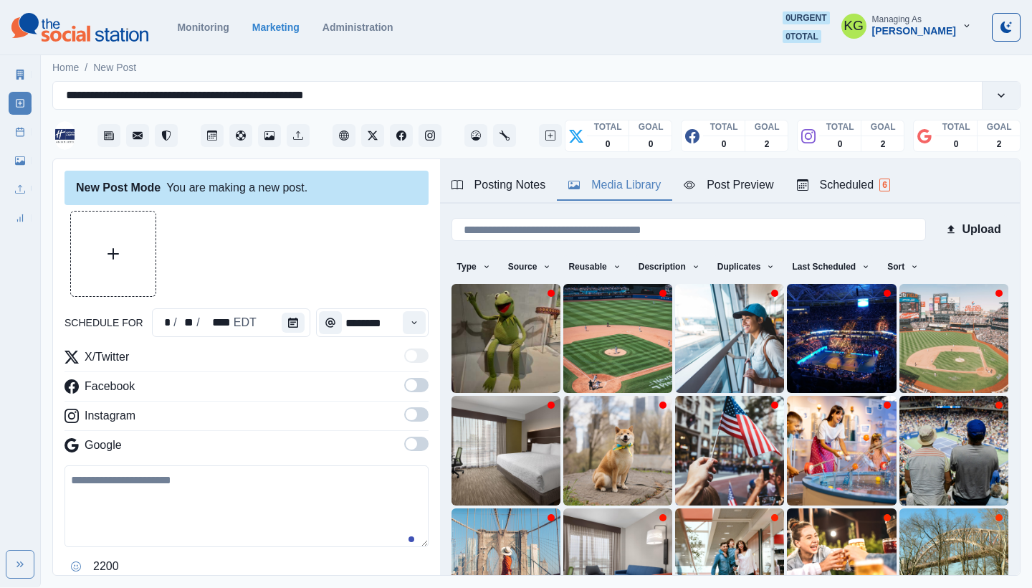
click at [418, 457] on div "New Post Mode You are making a new post. schedule for * / ** / **** EDT *******…" at bounding box center [246, 367] width 387 height 417
click at [405, 437] on span at bounding box center [416, 444] width 24 height 14
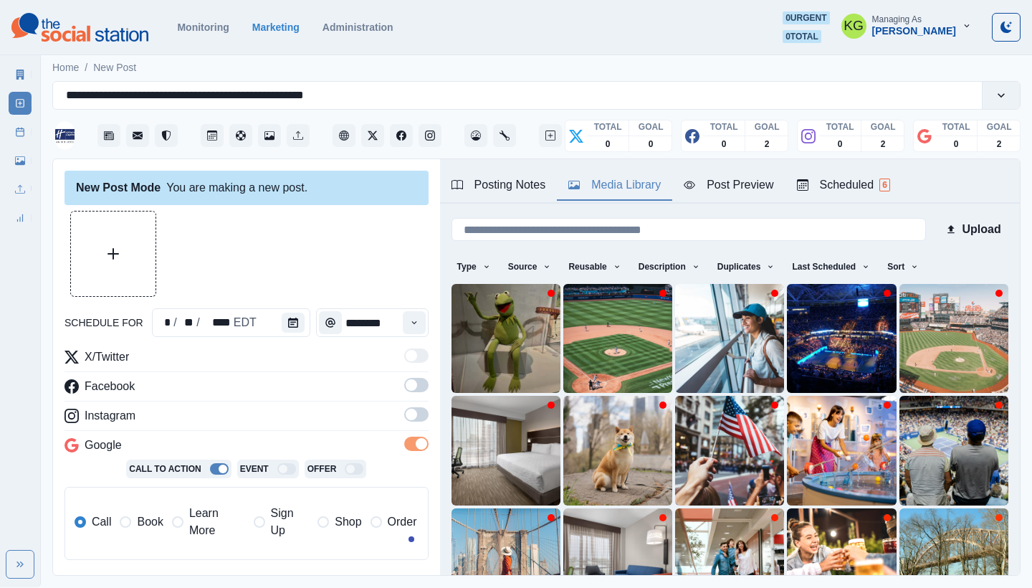
click at [406, 398] on label at bounding box center [416, 389] width 24 height 23
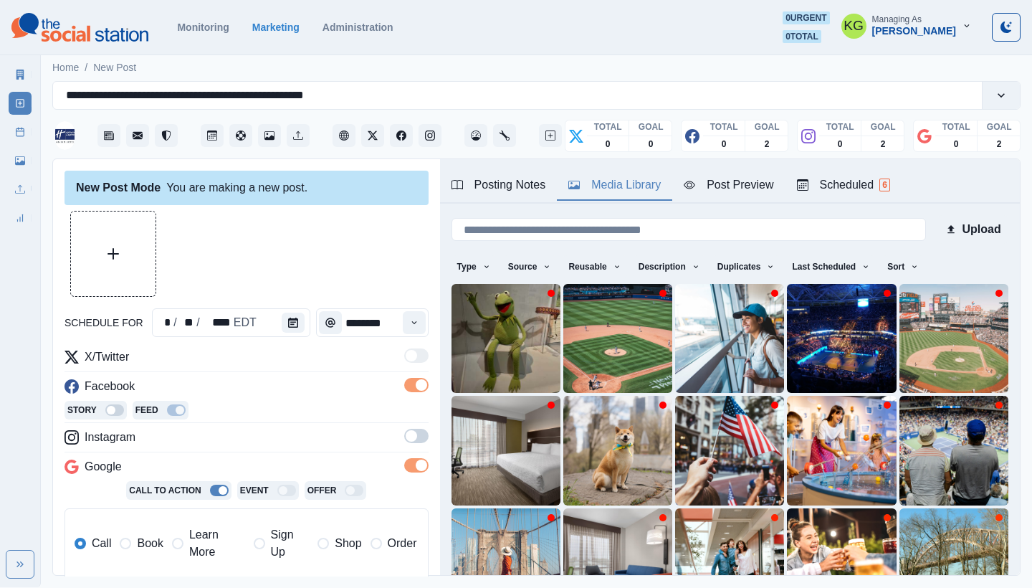
click at [406, 406] on div "Story Feed" at bounding box center [247, 412] width 364 height 22
click at [406, 374] on div "X/Twitter Facebook Story Feed Instagram Google Call To Action Event Offer Call …" at bounding box center [247, 470] width 364 height 244
click at [404, 432] on span at bounding box center [416, 436] width 24 height 14
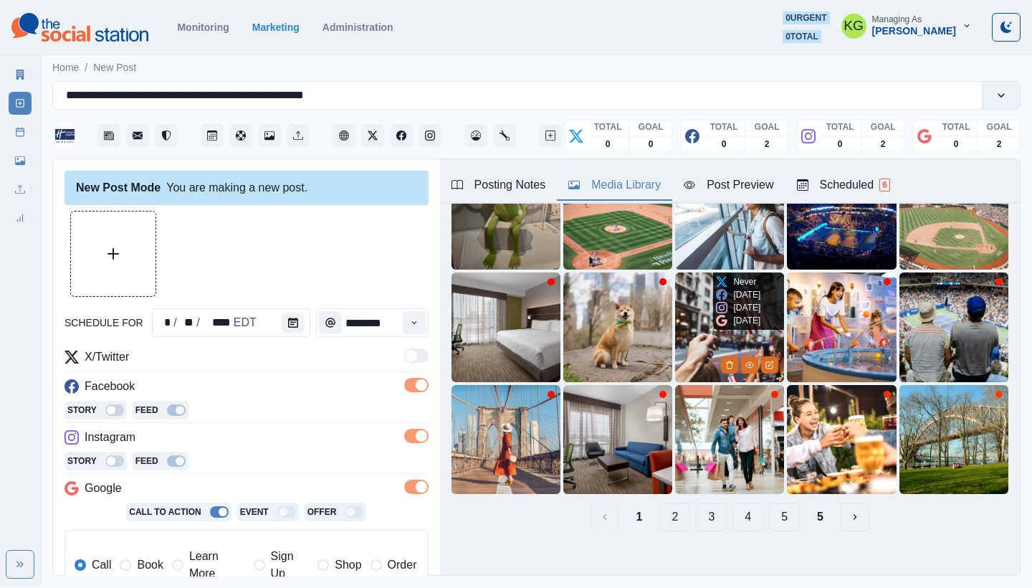
scroll to position [123, 0]
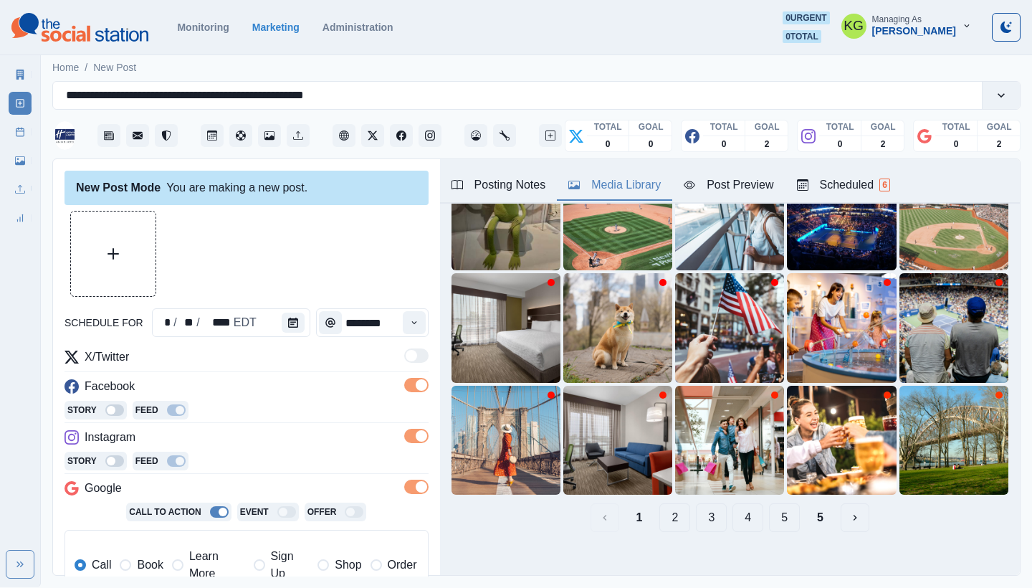
click at [806, 507] on button "5" at bounding box center [820, 517] width 29 height 29
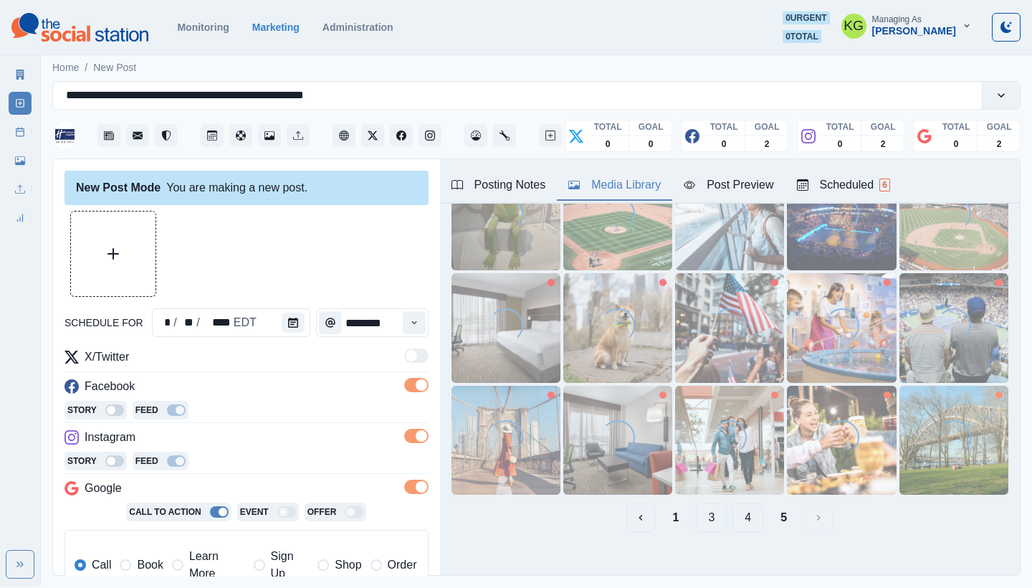
scroll to position [0, 0]
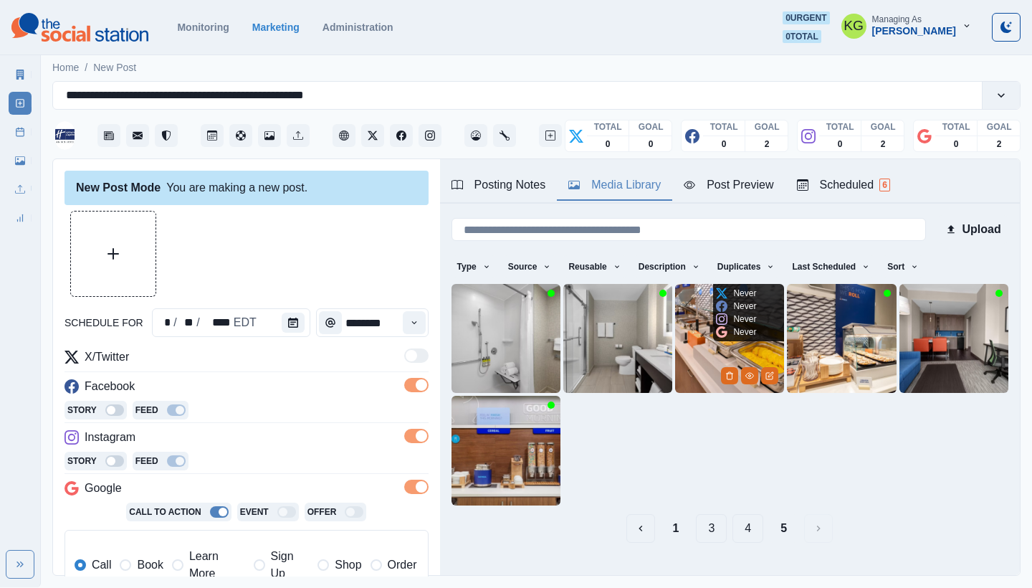
click at [688, 323] on img at bounding box center [729, 338] width 109 height 109
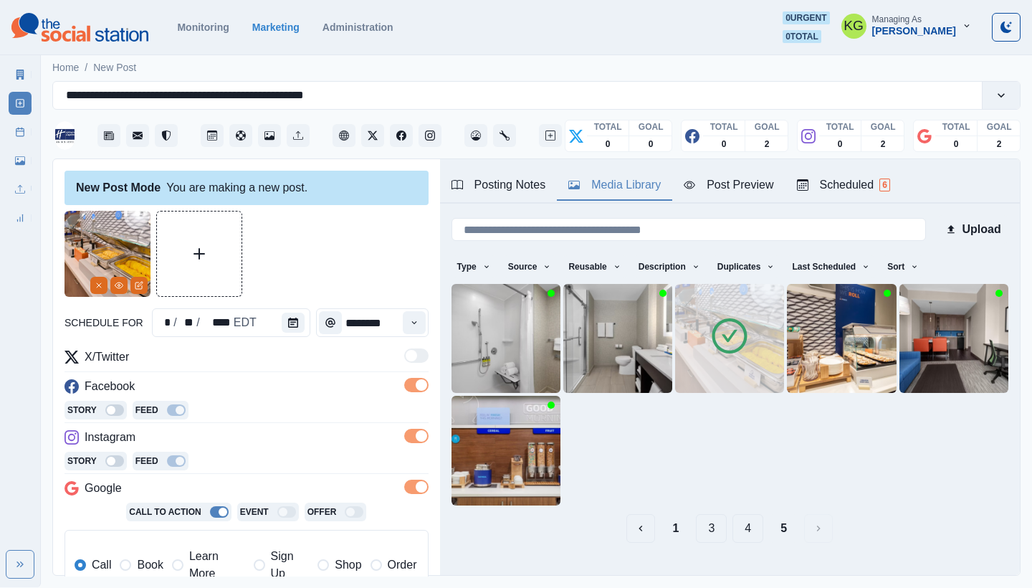
click at [682, 368] on img at bounding box center [729, 338] width 109 height 109
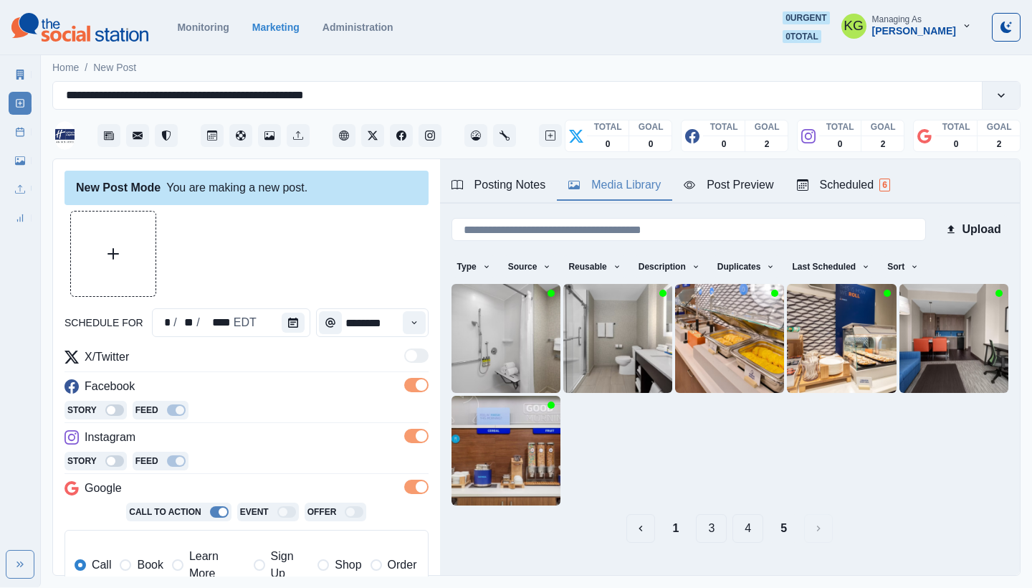
click at [738, 525] on button "4" at bounding box center [748, 528] width 31 height 29
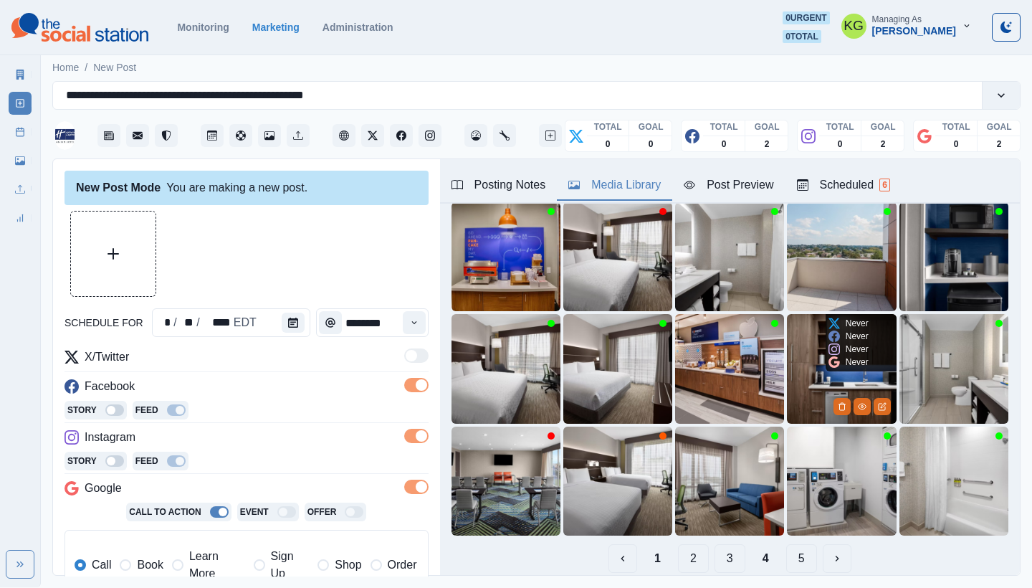
scroll to position [82, 0]
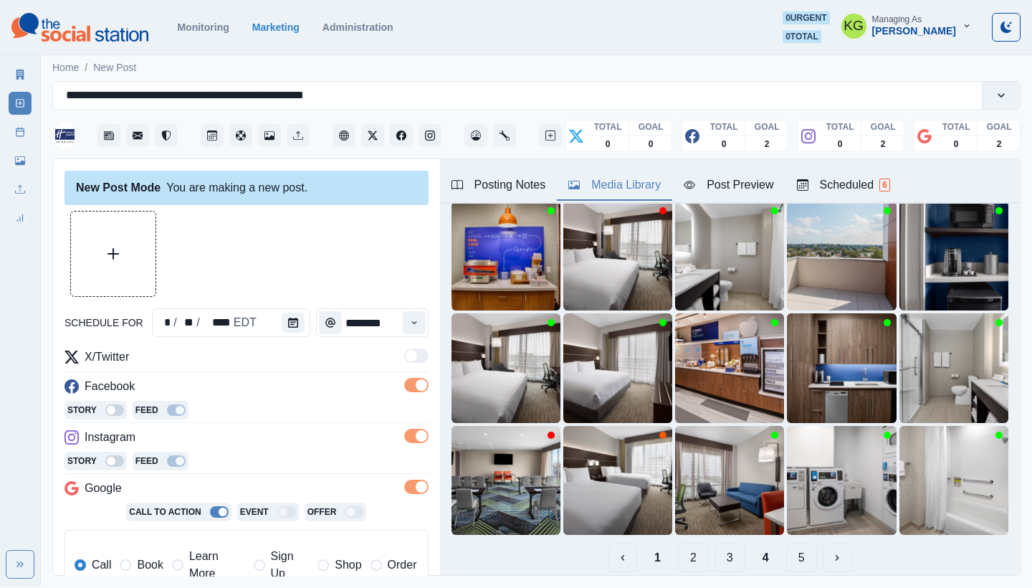
click at [715, 546] on button "3" at bounding box center [730, 557] width 31 height 29
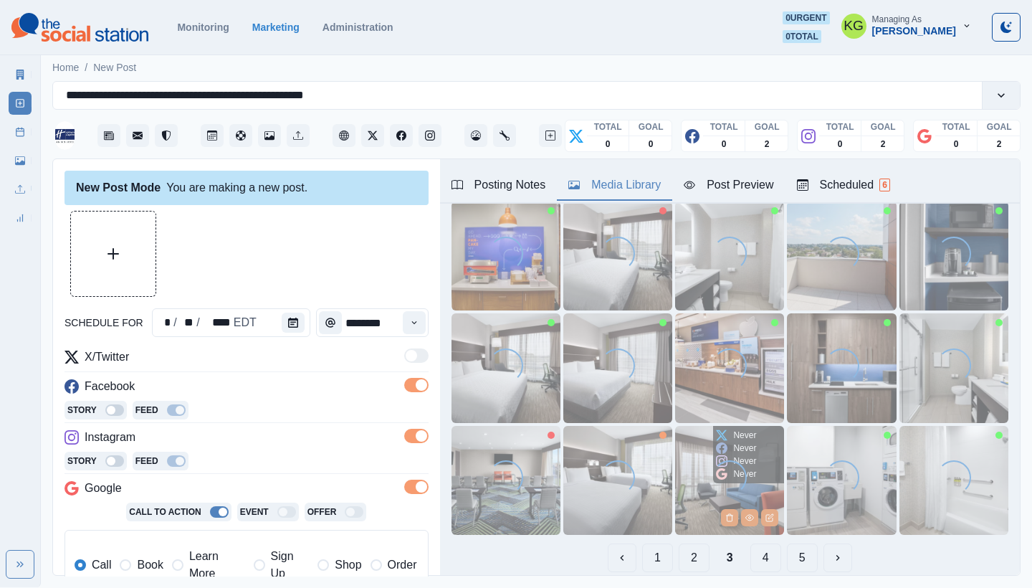
scroll to position [0, 0]
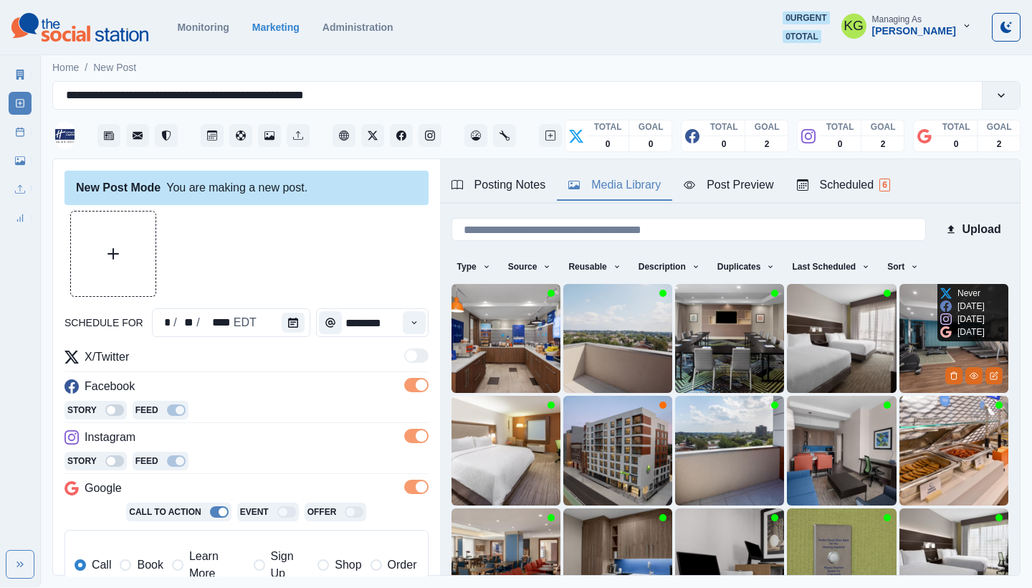
click at [909, 316] on img at bounding box center [954, 338] width 109 height 109
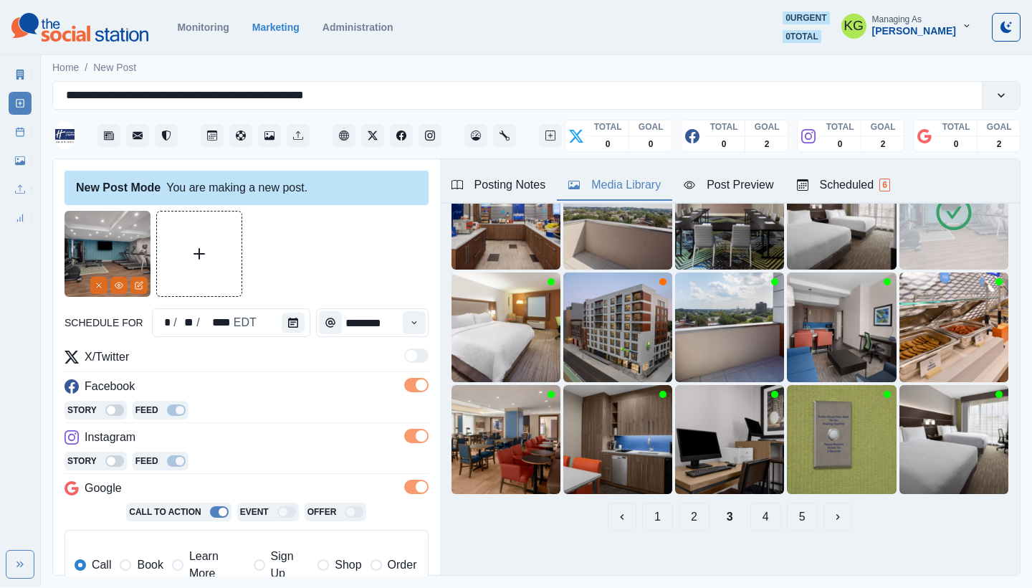
scroll to position [123, 0]
click at [680, 505] on button "2" at bounding box center [694, 517] width 31 height 29
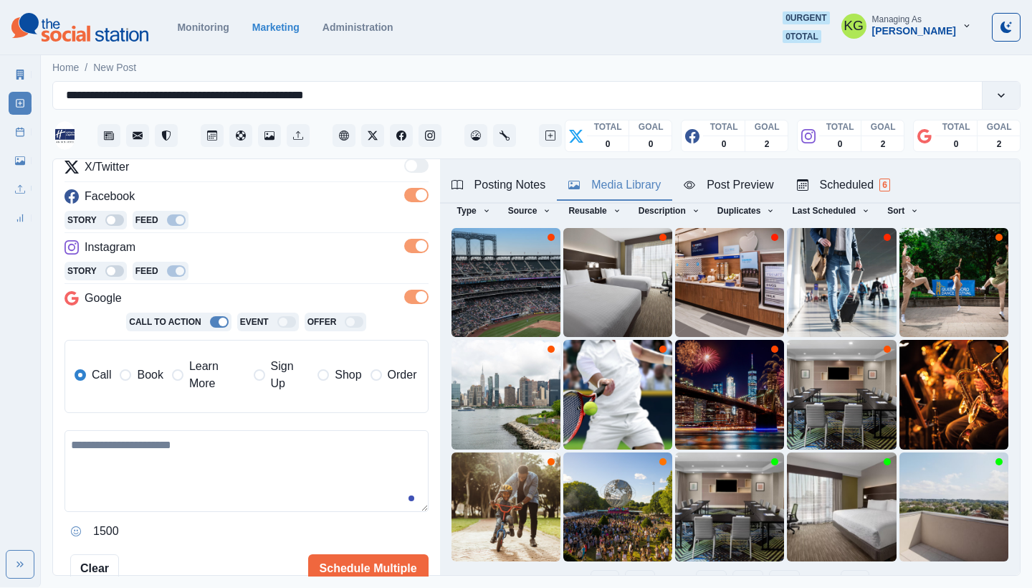
scroll to position [288, 0]
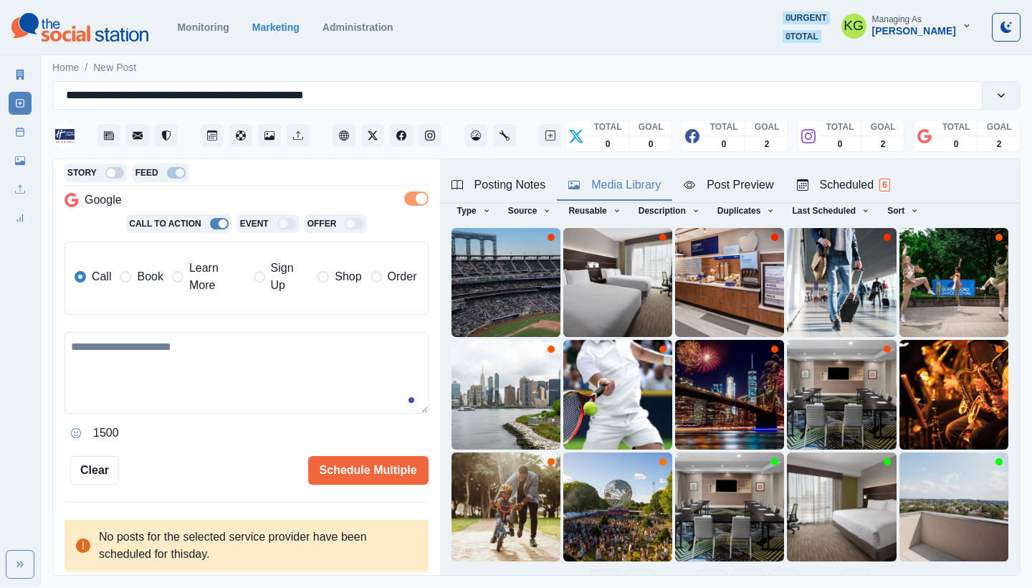
click at [248, 394] on textarea at bounding box center [247, 373] width 364 height 82
paste textarea "**********"
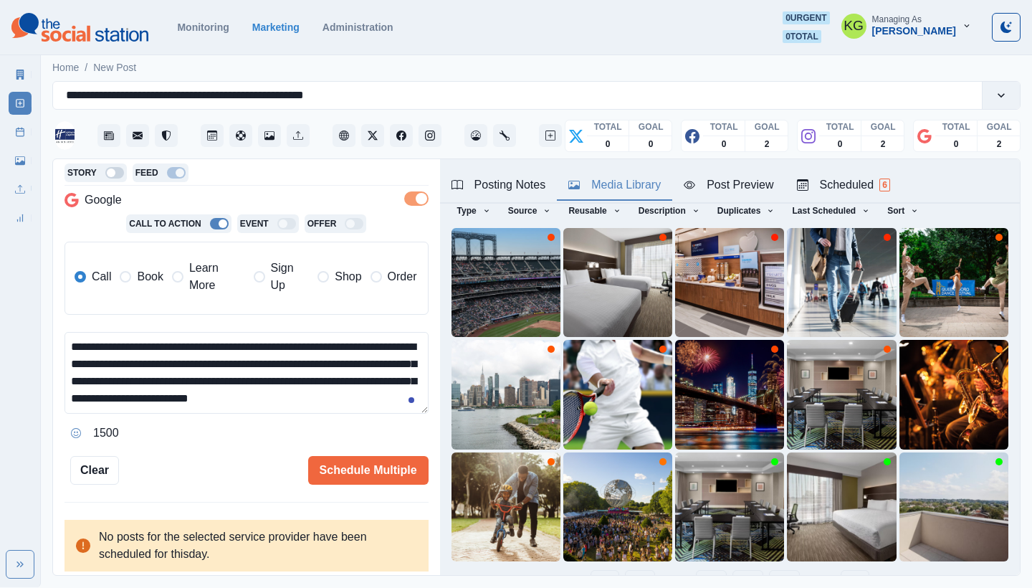
scroll to position [9, 0]
click at [133, 281] on label "Book" at bounding box center [141, 276] width 43 height 34
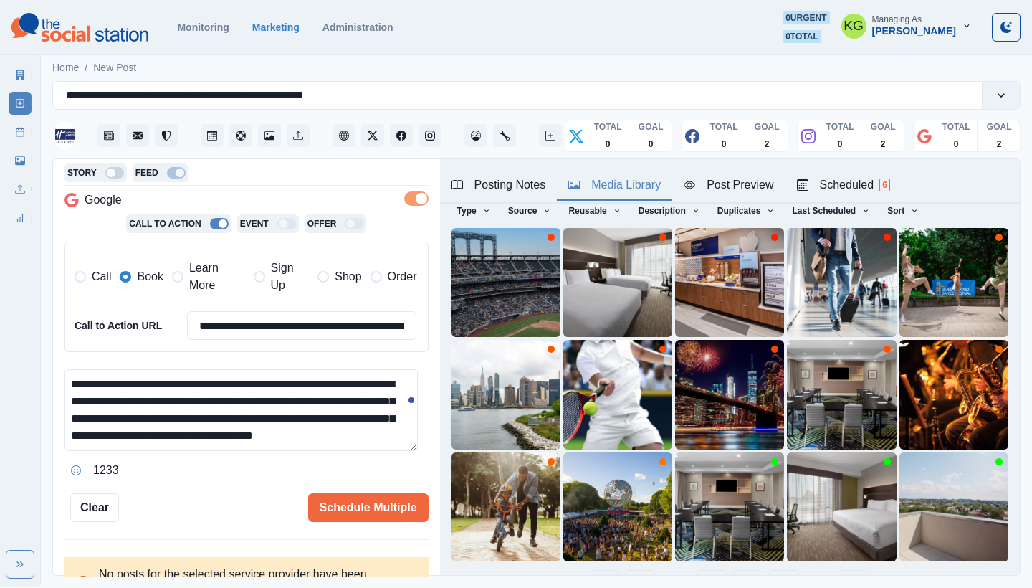
scroll to position [0, 0]
click at [391, 587] on html "**********" at bounding box center [516, 293] width 1032 height 587
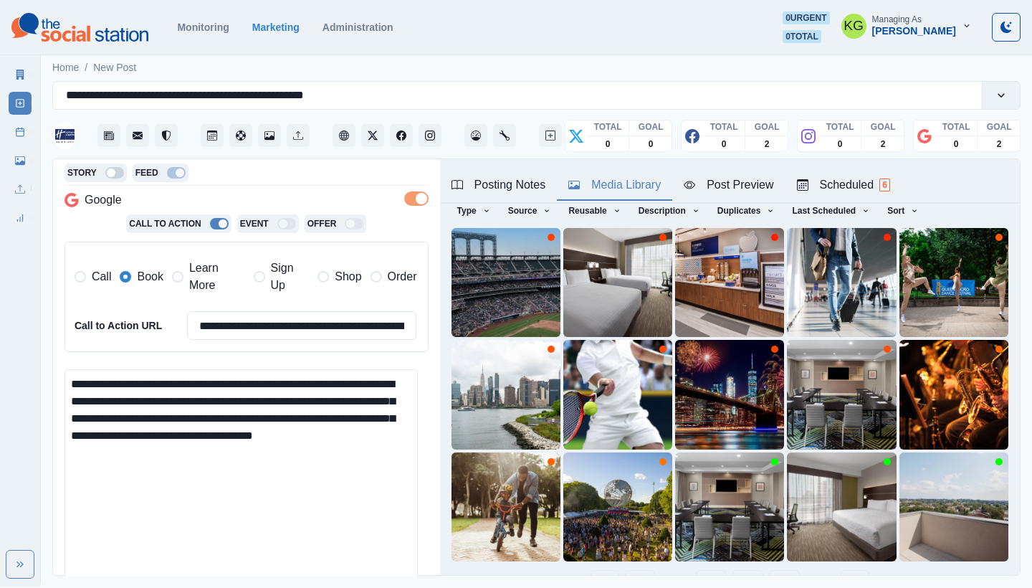
click at [303, 449] on textarea "**********" at bounding box center [241, 483] width 353 height 229
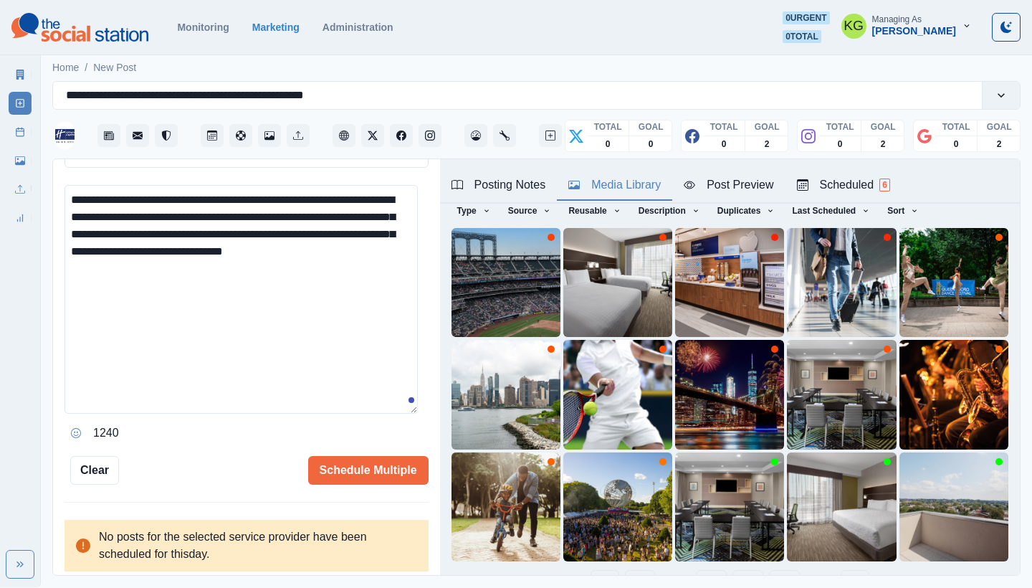
scroll to position [472, 0]
type textarea "**********"
click at [368, 464] on button "Schedule Multiple" at bounding box center [368, 470] width 120 height 29
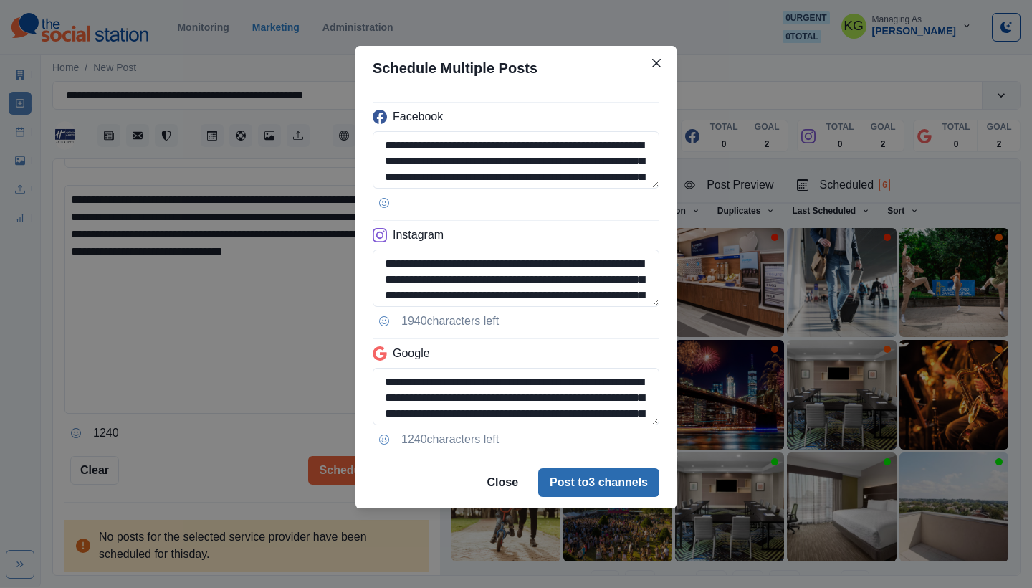
click at [566, 480] on button "Post to 3 channels" at bounding box center [598, 482] width 121 height 29
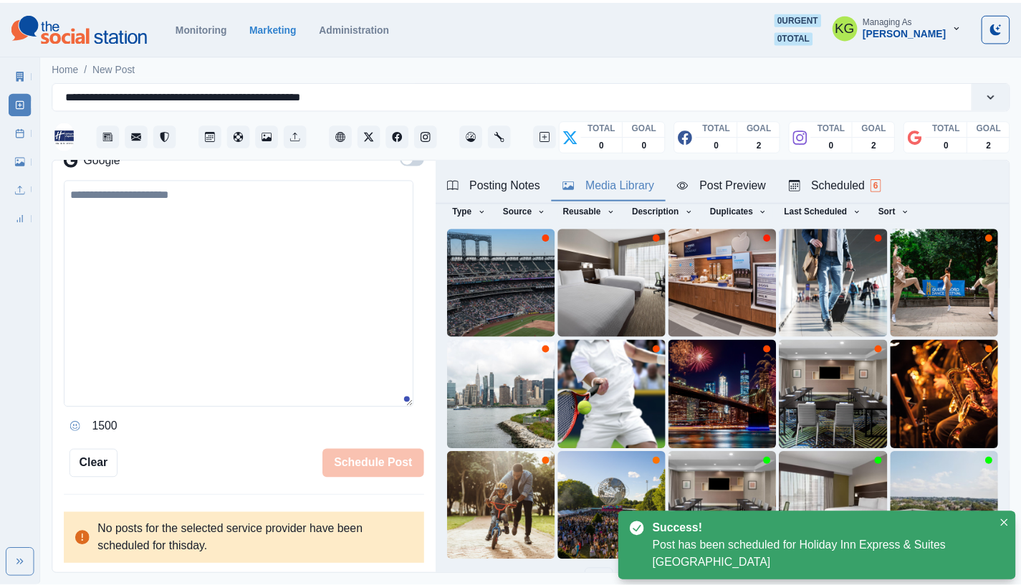
scroll to position [234, 0]
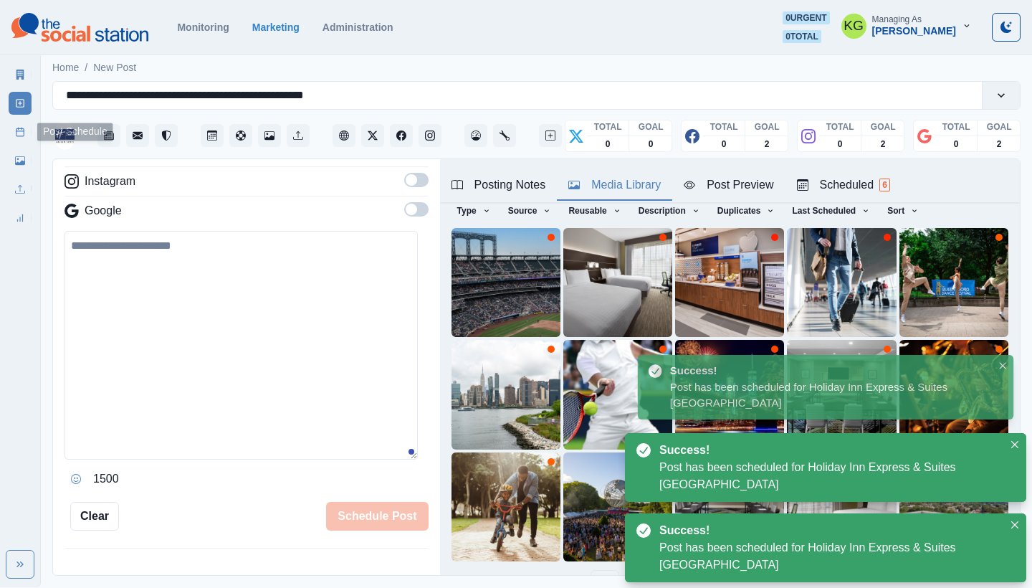
click at [18, 123] on link "Post Schedule" at bounding box center [20, 131] width 23 height 23
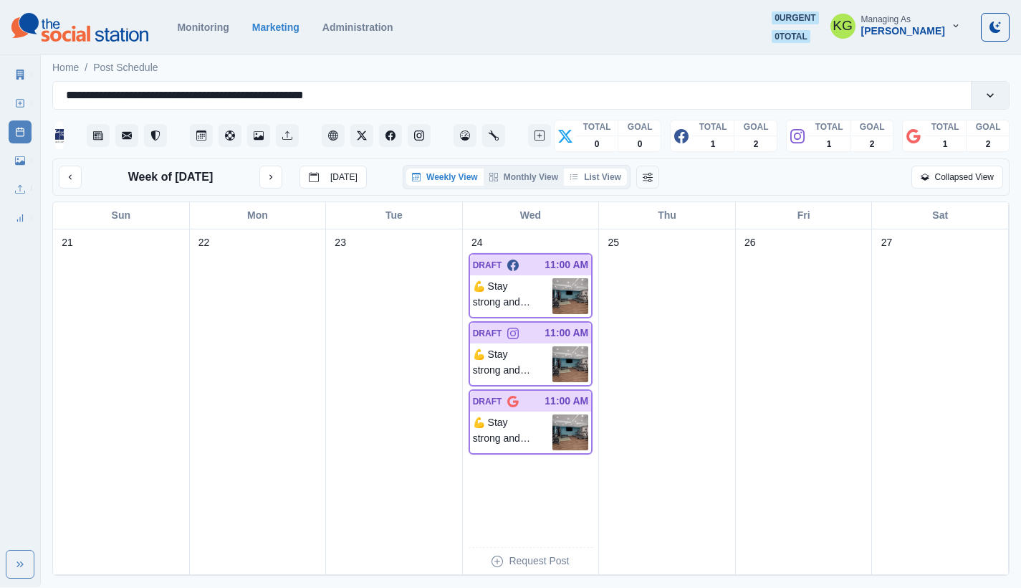
click at [607, 186] on button "List View" at bounding box center [595, 176] width 63 height 17
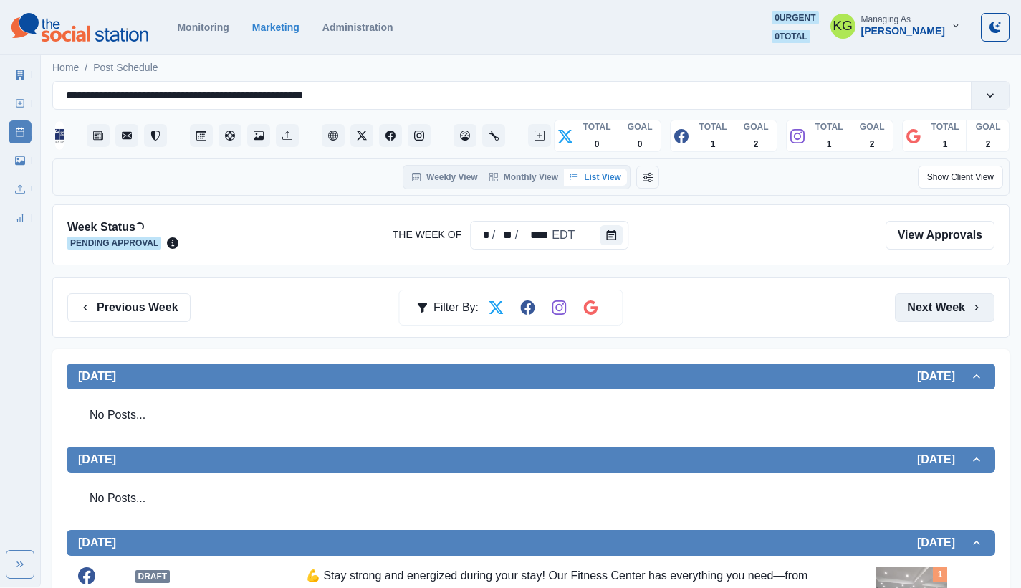
click at [936, 295] on button "Next Week" at bounding box center [945, 307] width 100 height 29
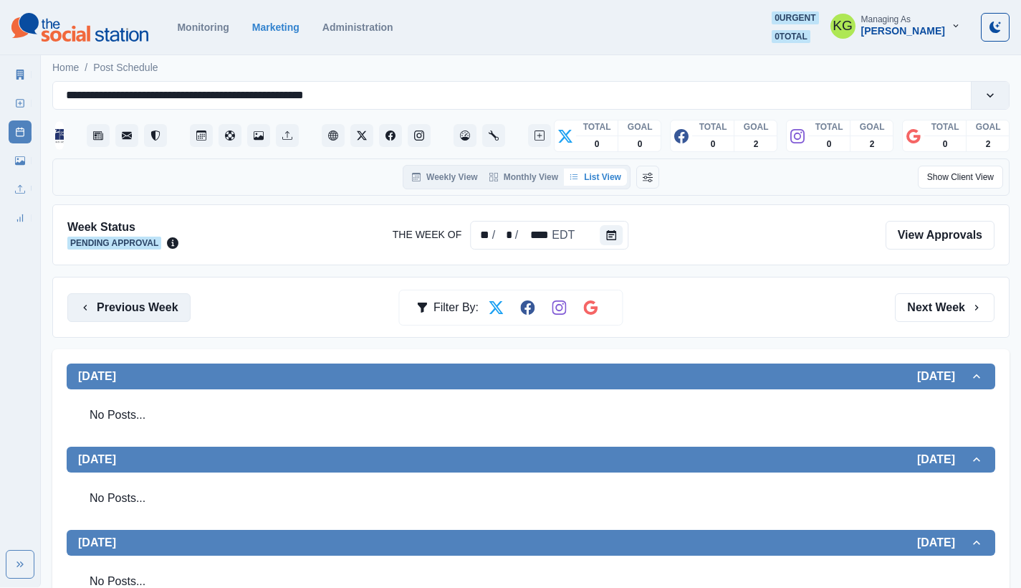
click at [147, 313] on button "Previous Week" at bounding box center [128, 307] width 123 height 29
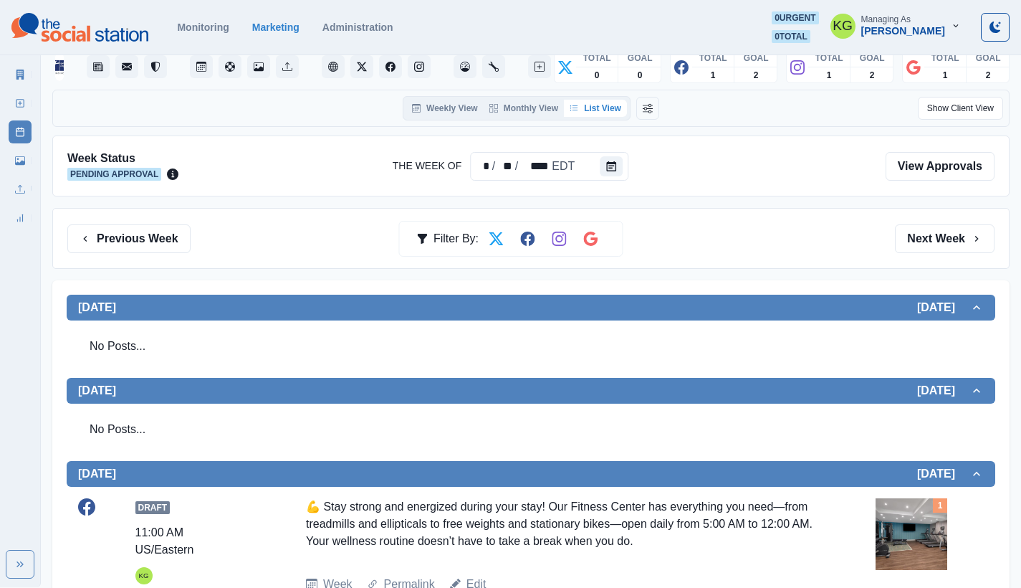
scroll to position [44, 0]
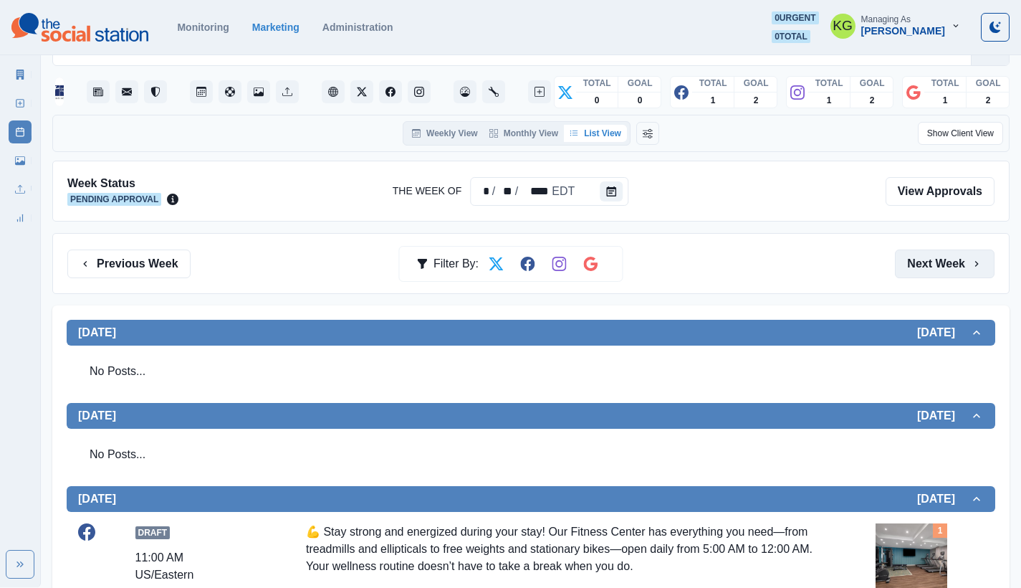
click at [914, 254] on button "Next Week" at bounding box center [945, 263] width 100 height 29
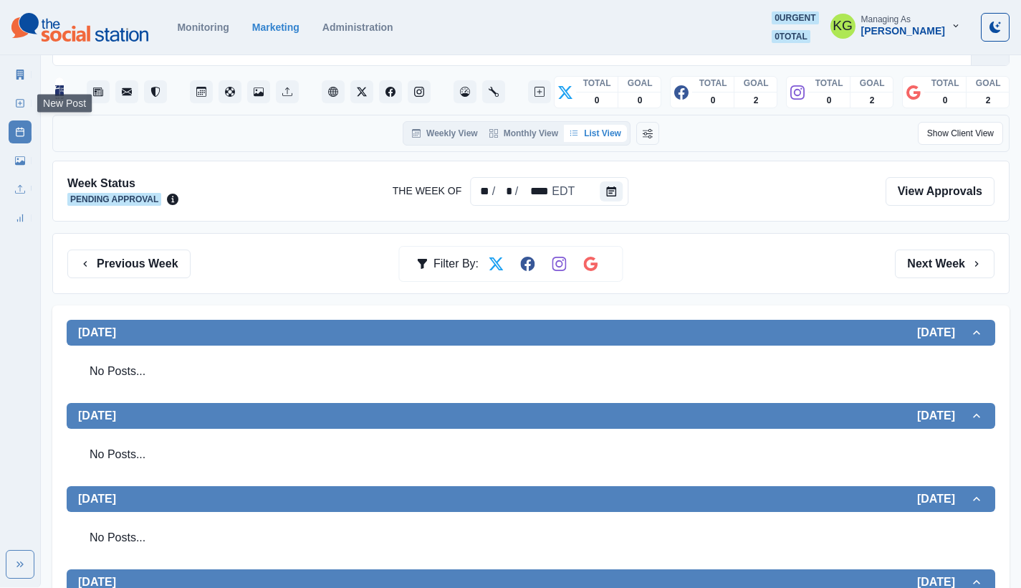
click at [19, 97] on link "New Post" at bounding box center [20, 103] width 23 height 23
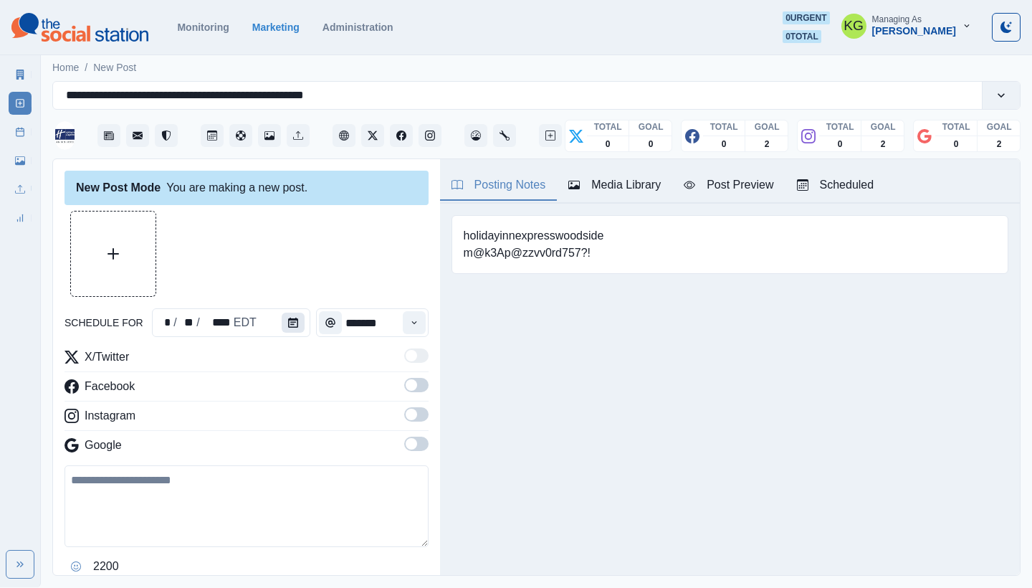
click at [288, 325] on icon "Calendar" at bounding box center [293, 323] width 10 height 10
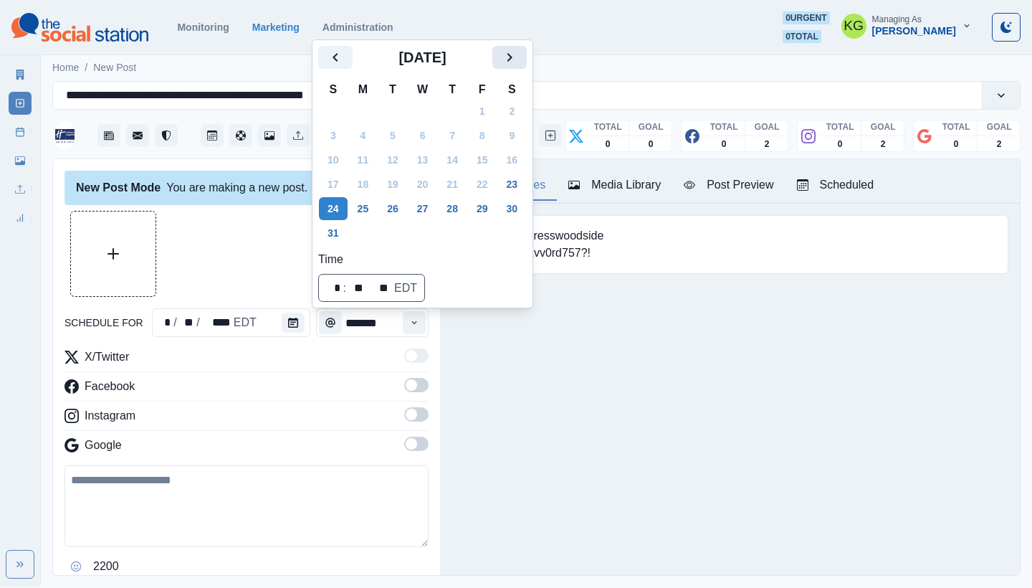
click at [527, 52] on button "Next" at bounding box center [509, 57] width 34 height 23
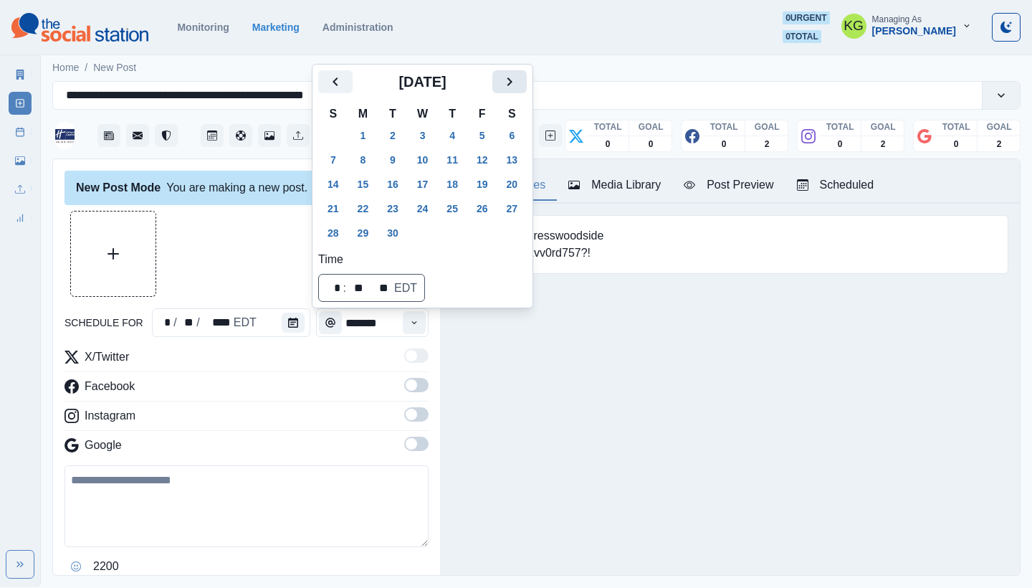
click at [518, 82] on icon "Next" at bounding box center [509, 81] width 17 height 17
click at [427, 134] on button "1" at bounding box center [423, 135] width 29 height 23
click at [267, 242] on div at bounding box center [247, 254] width 364 height 86
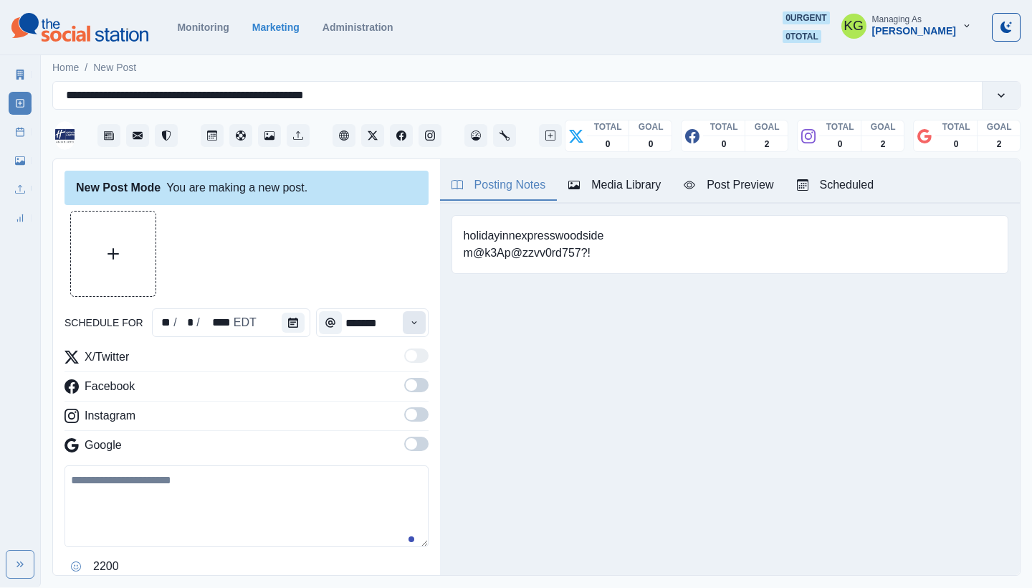
click at [409, 324] on icon "Time" at bounding box center [414, 323] width 10 height 10
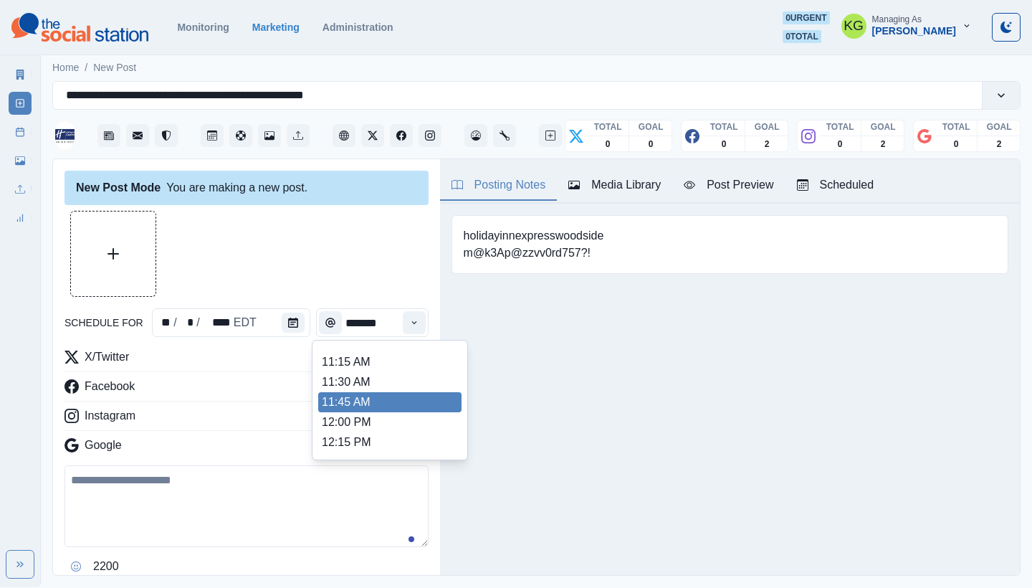
scroll to position [255, 0]
click at [362, 423] on li "12:00 PM" at bounding box center [389, 422] width 143 height 20
type input "********"
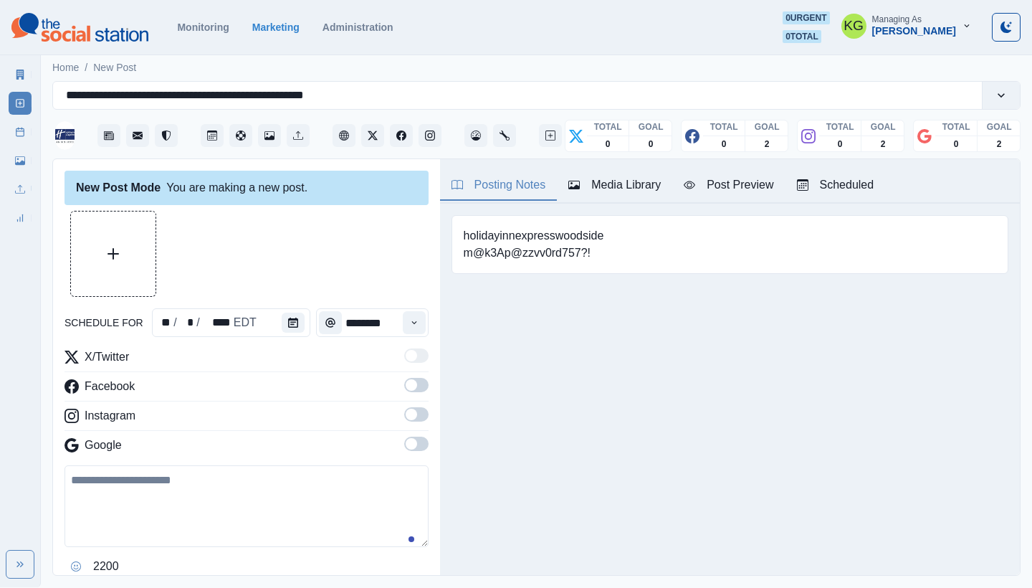
click at [410, 447] on span at bounding box center [416, 444] width 24 height 14
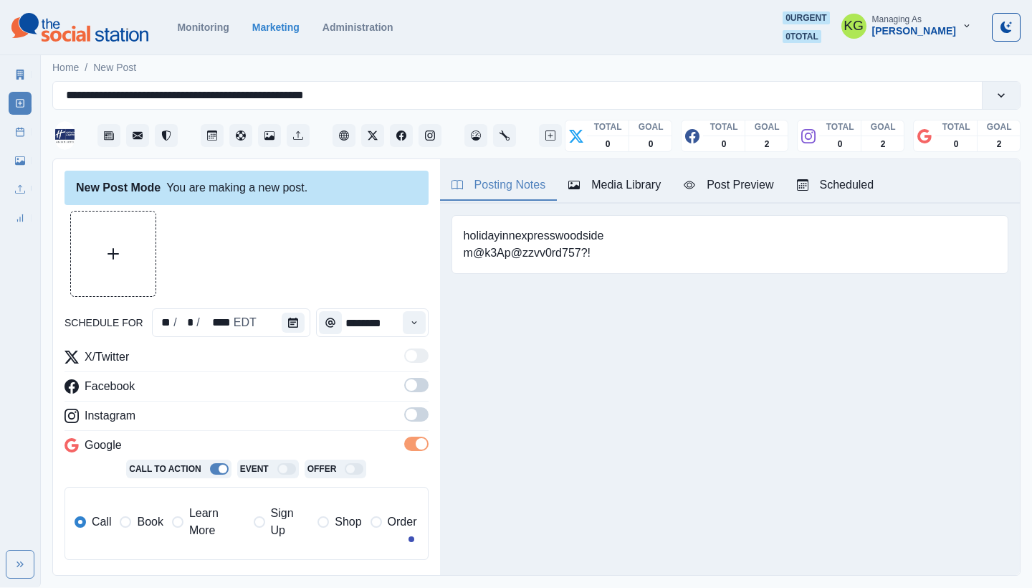
click at [406, 419] on span at bounding box center [416, 414] width 24 height 14
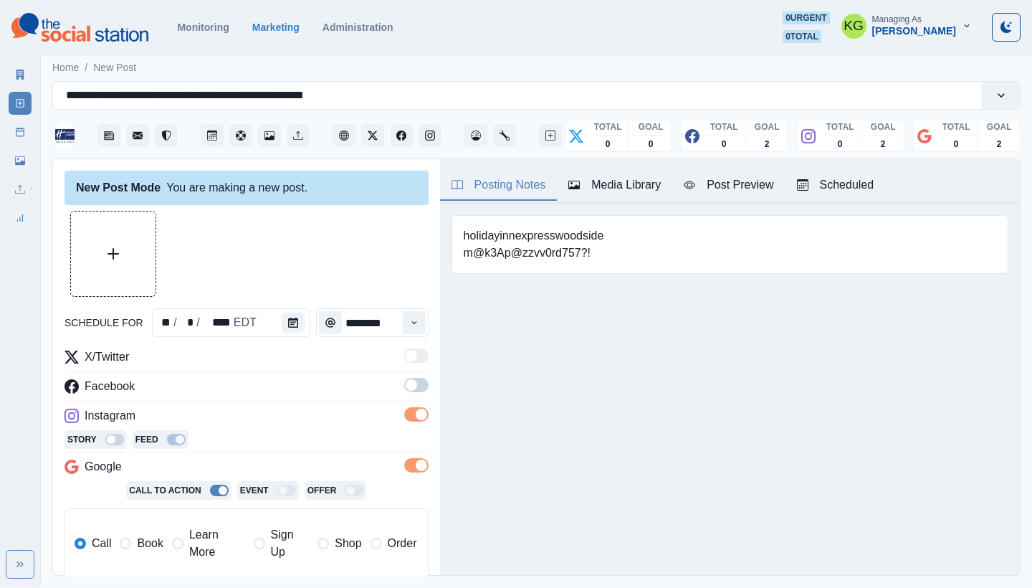
click at [406, 388] on span at bounding box center [416, 385] width 24 height 14
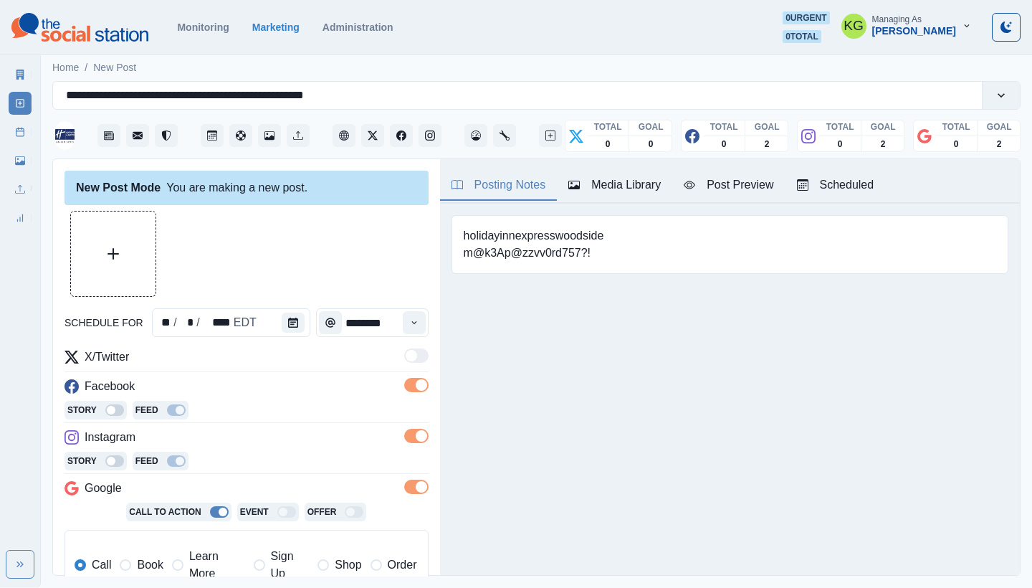
click at [141, 571] on span "Book" at bounding box center [150, 564] width 26 height 17
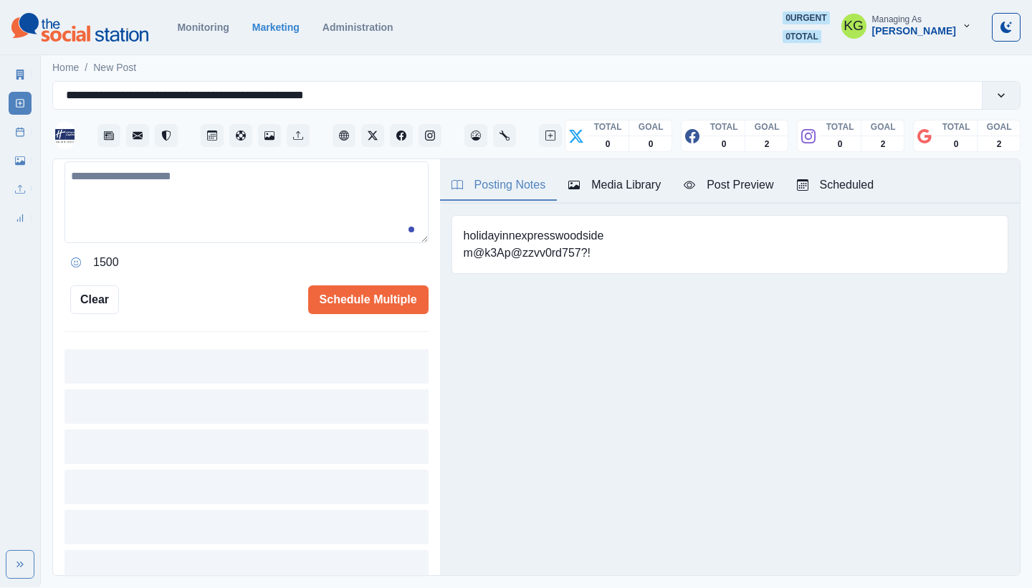
scroll to position [394, 0]
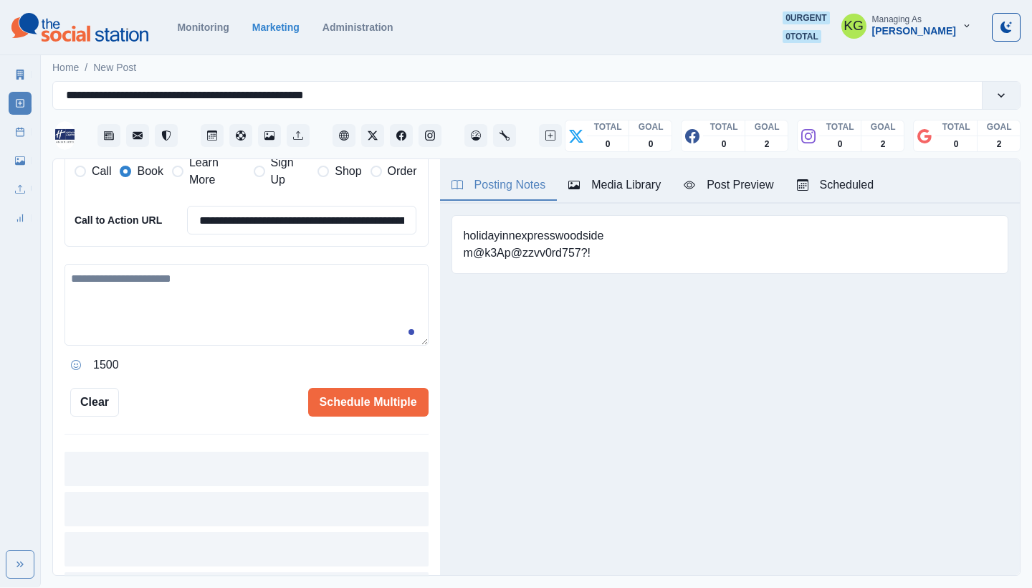
click at [253, 323] on textarea at bounding box center [247, 305] width 364 height 82
paste textarea "**********"
drag, startPoint x: 262, startPoint y: 267, endPoint x: 253, endPoint y: 267, distance: 8.6
click at [253, 267] on textarea "**********" at bounding box center [241, 305] width 353 height 82
click at [71, 268] on textarea "**********" at bounding box center [241, 305] width 353 height 82
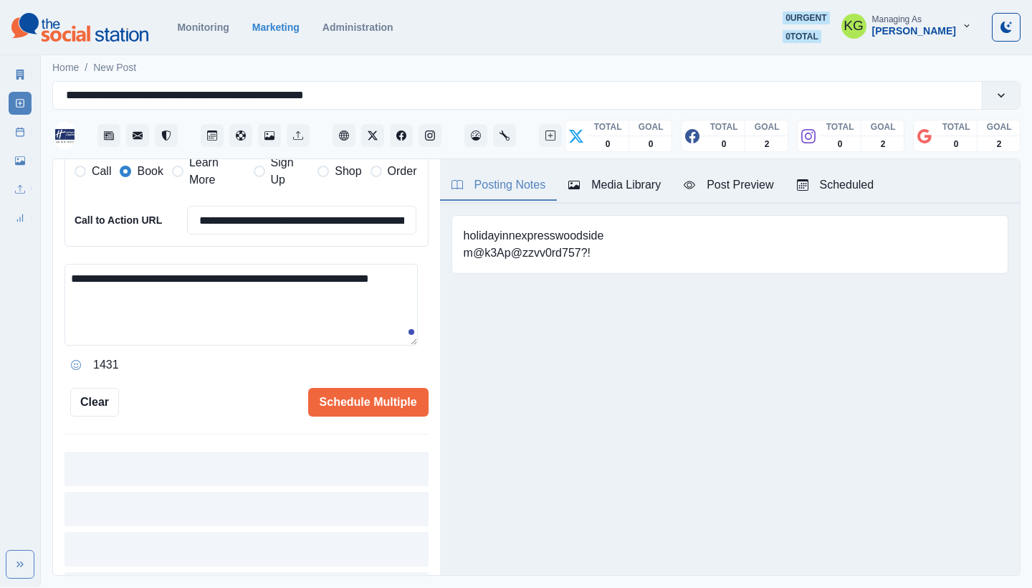
paste textarea "**"
click at [290, 267] on textarea "**********" at bounding box center [241, 305] width 353 height 82
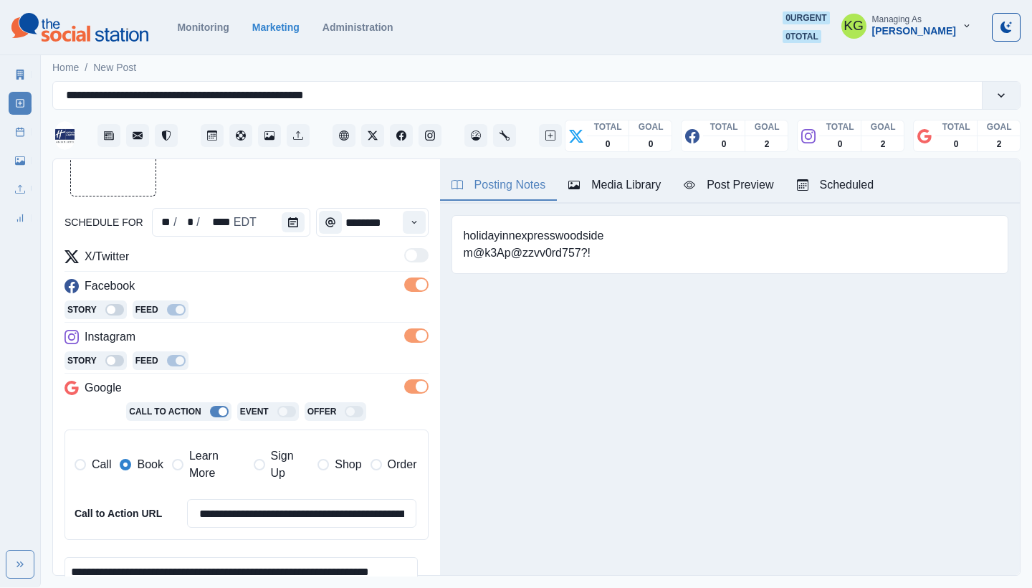
scroll to position [55, 0]
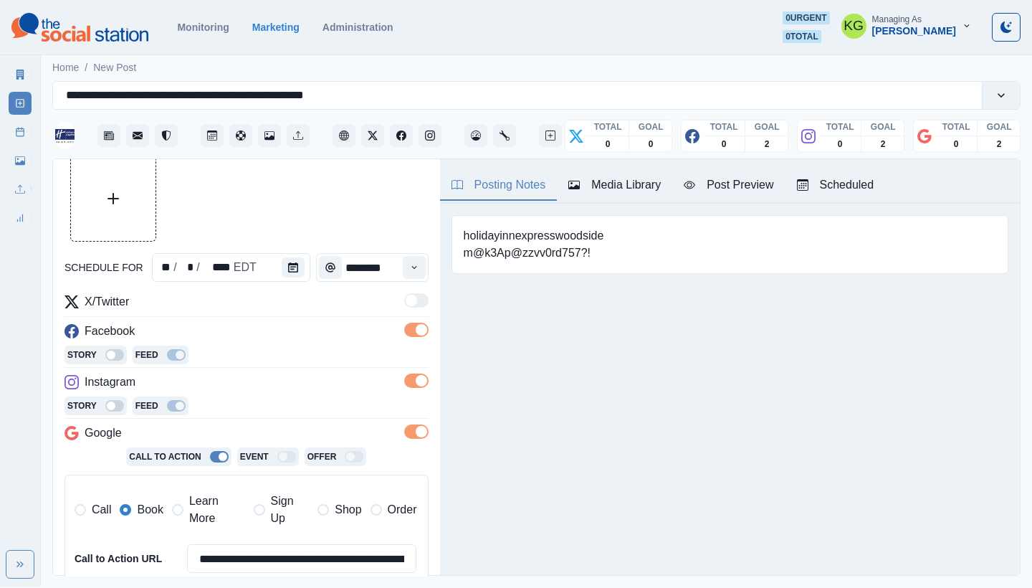
type textarea "**********"
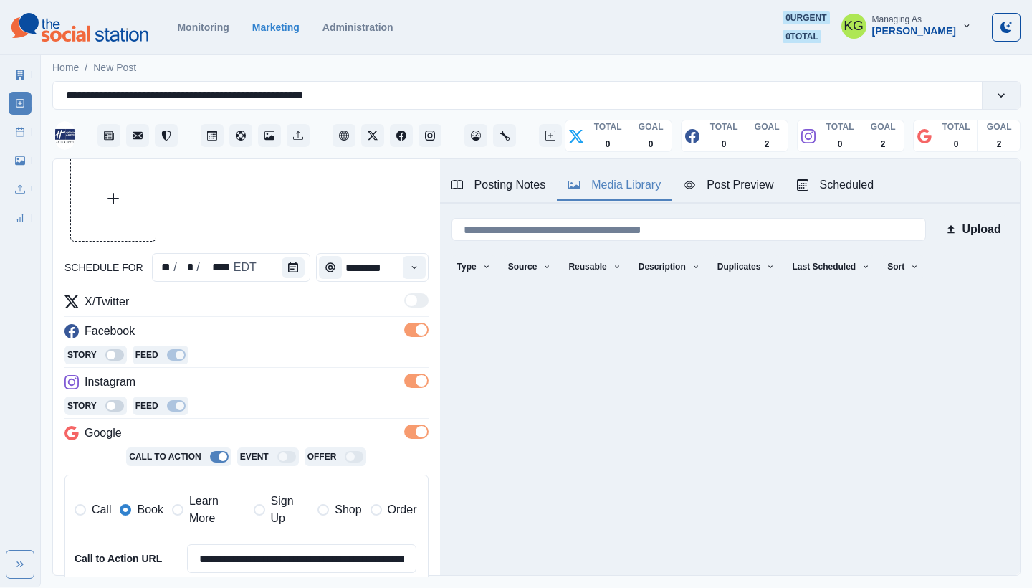
click at [648, 192] on div "Media Library" at bounding box center [614, 184] width 92 height 17
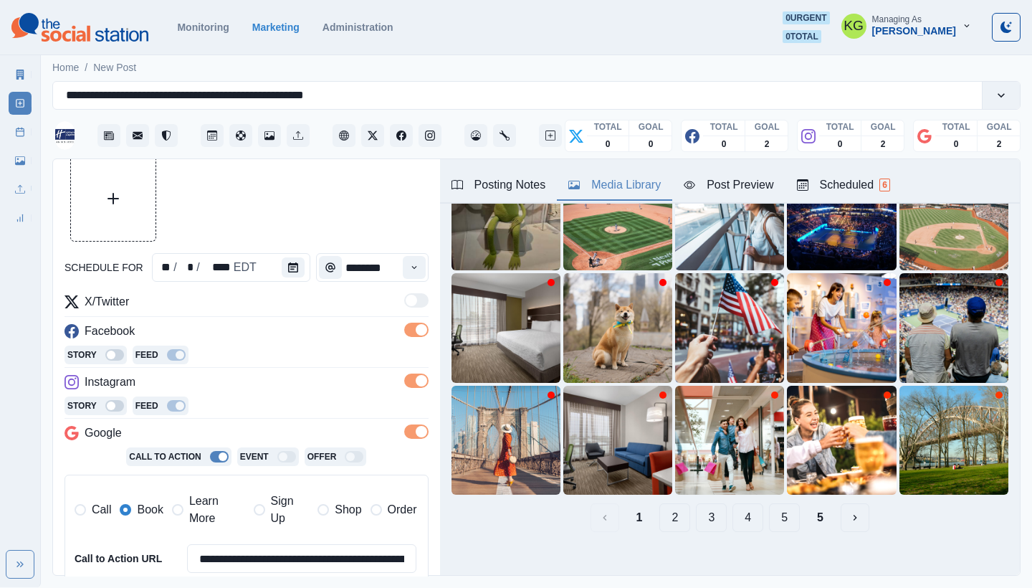
scroll to position [123, 0]
click at [812, 505] on button "5" at bounding box center [820, 517] width 29 height 29
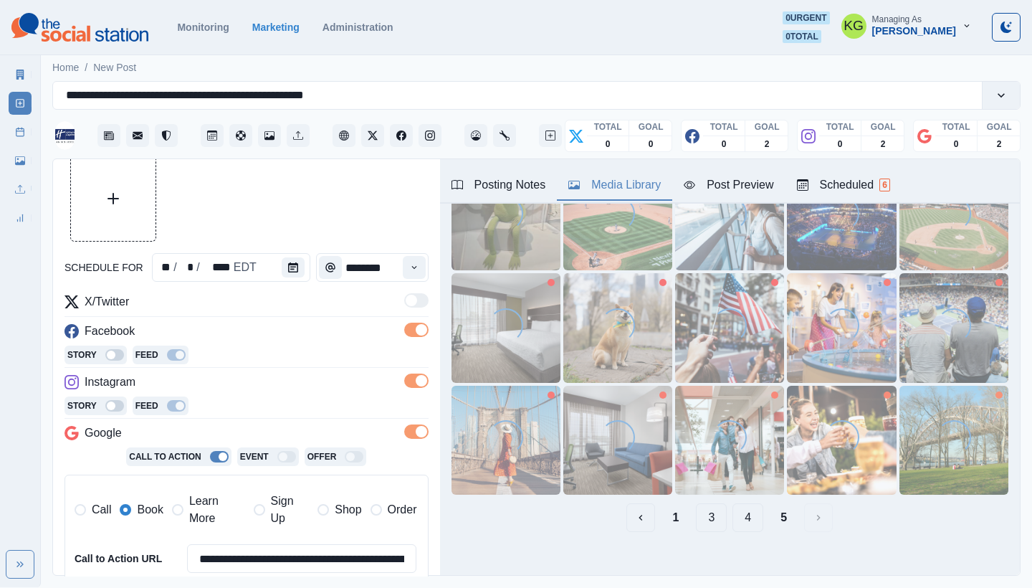
scroll to position [0, 0]
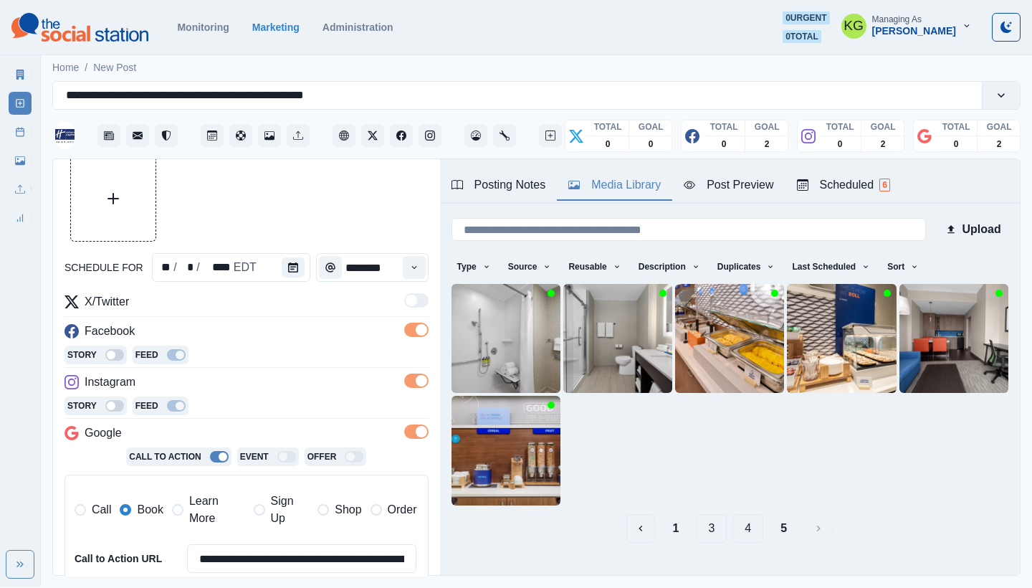
click at [733, 523] on button "4" at bounding box center [748, 528] width 31 height 29
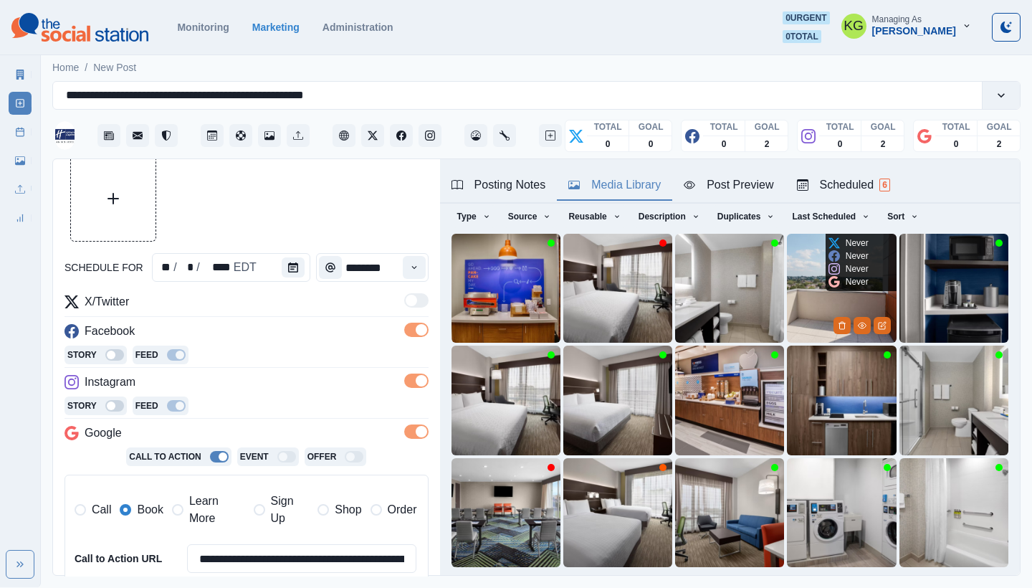
scroll to position [75, 0]
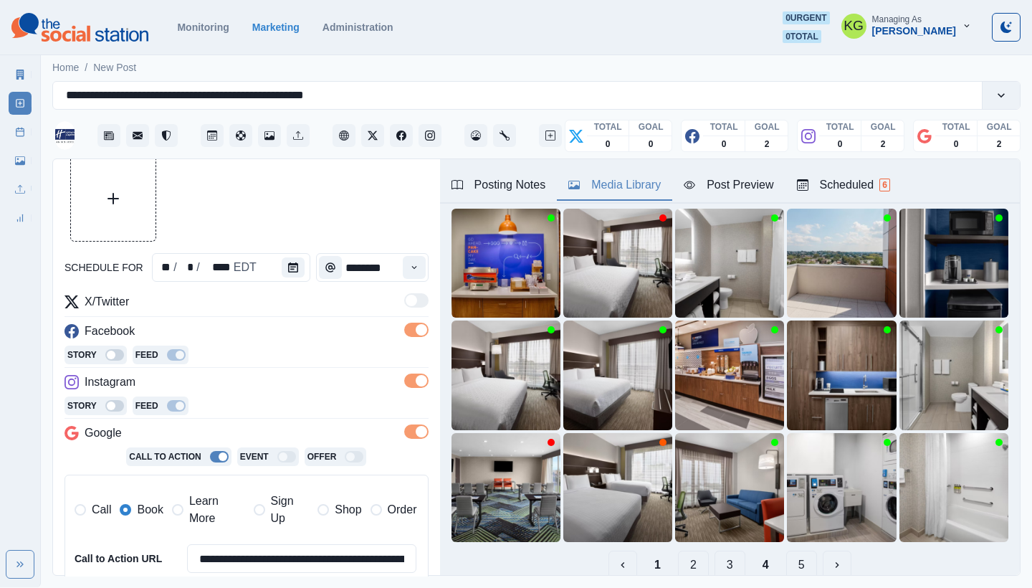
click at [715, 558] on button "3" at bounding box center [730, 565] width 31 height 29
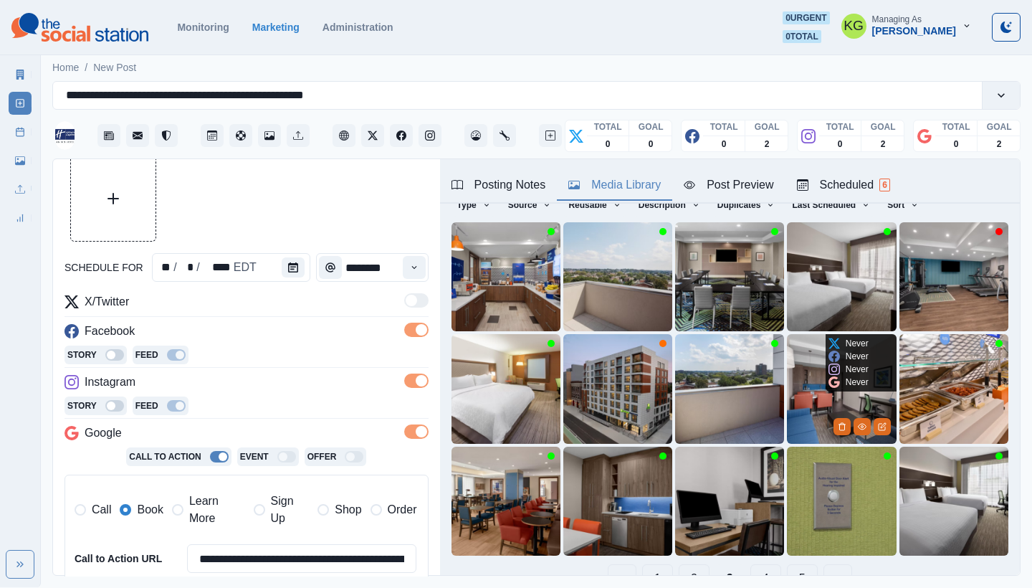
scroll to position [63, 0]
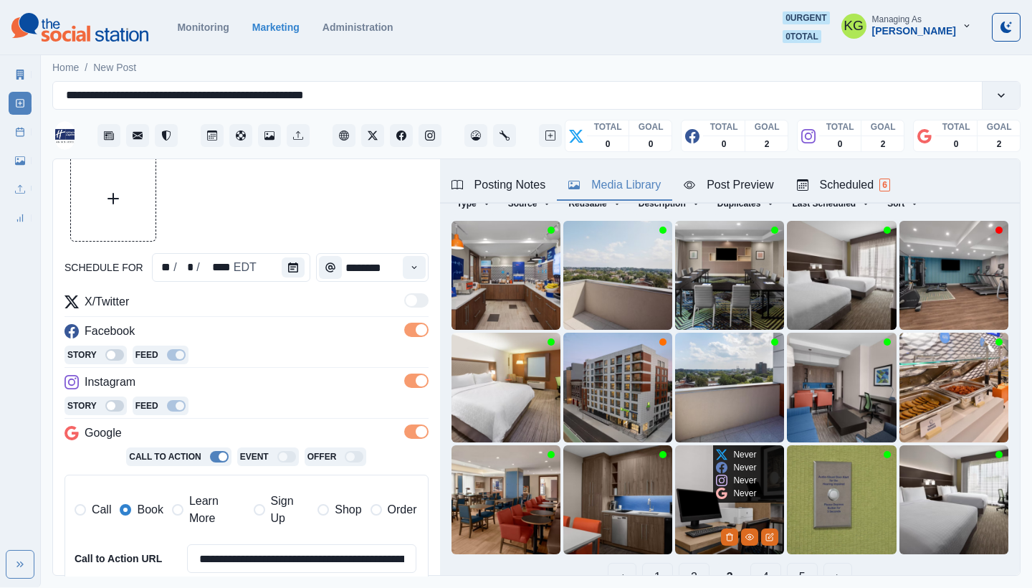
click at [696, 504] on img at bounding box center [729, 499] width 109 height 109
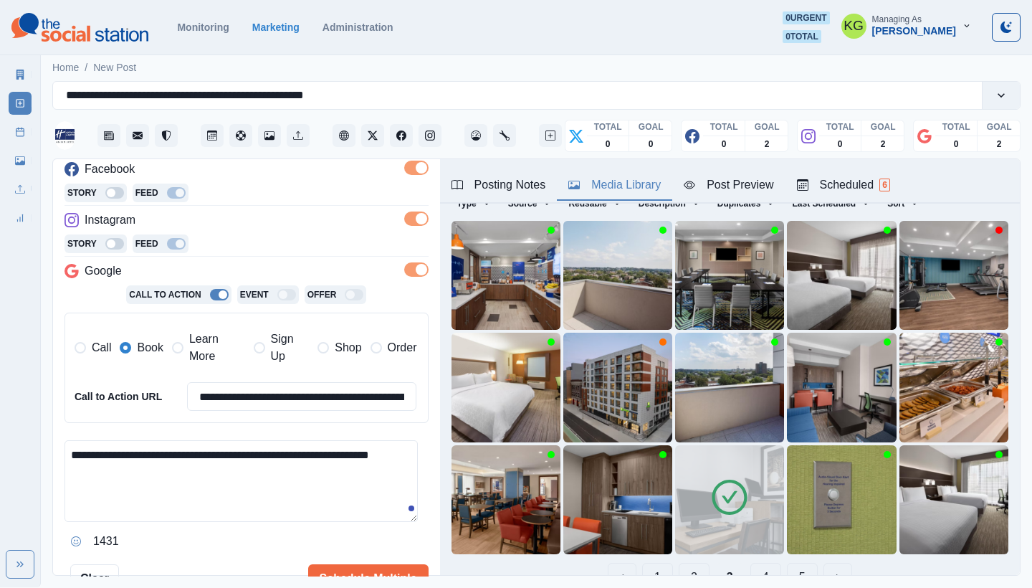
scroll to position [251, 0]
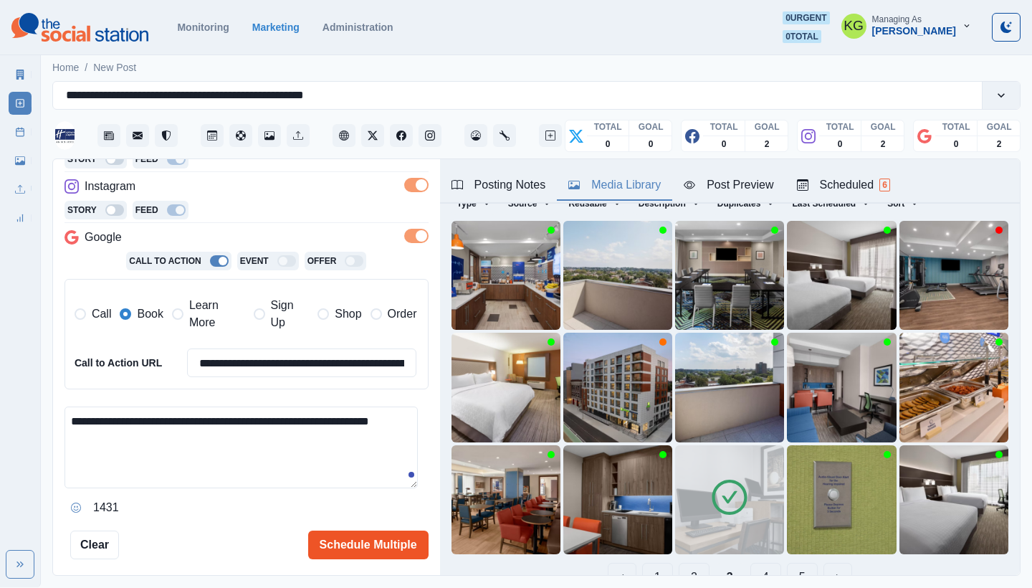
click at [340, 538] on button "Schedule Multiple" at bounding box center [368, 544] width 120 height 29
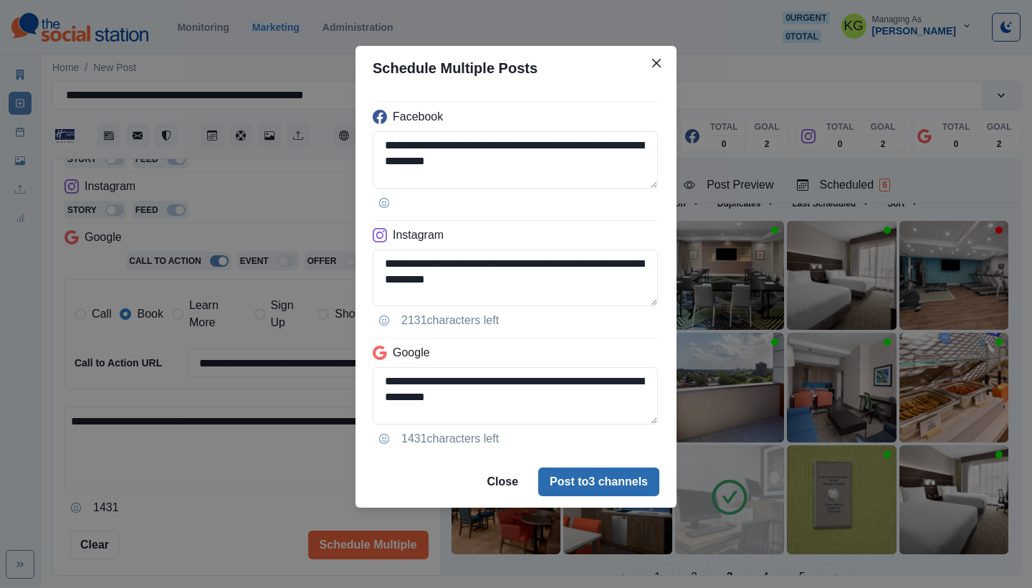
click at [578, 483] on button "Post to 3 channels" at bounding box center [598, 481] width 121 height 29
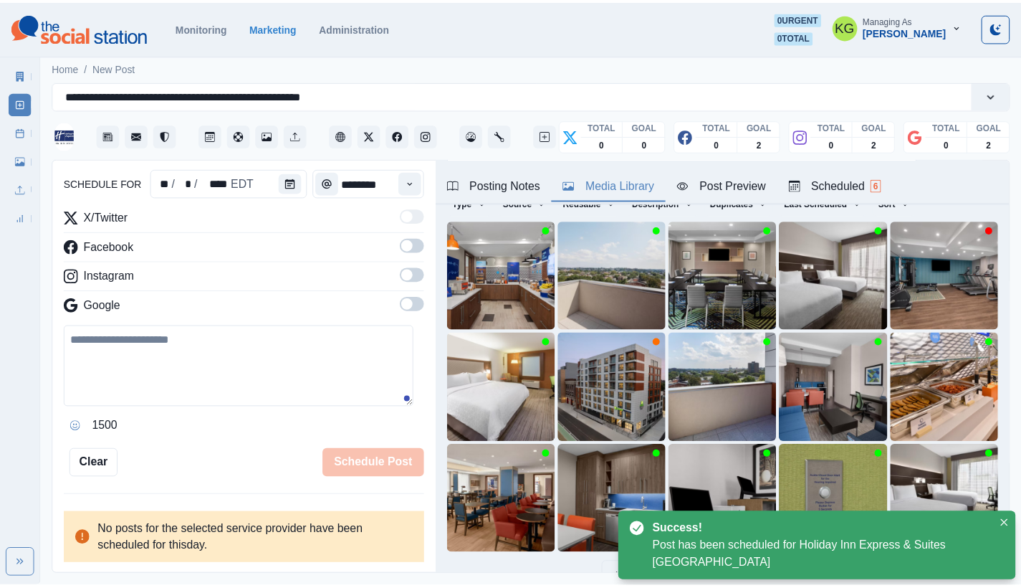
scroll to position [139, 0]
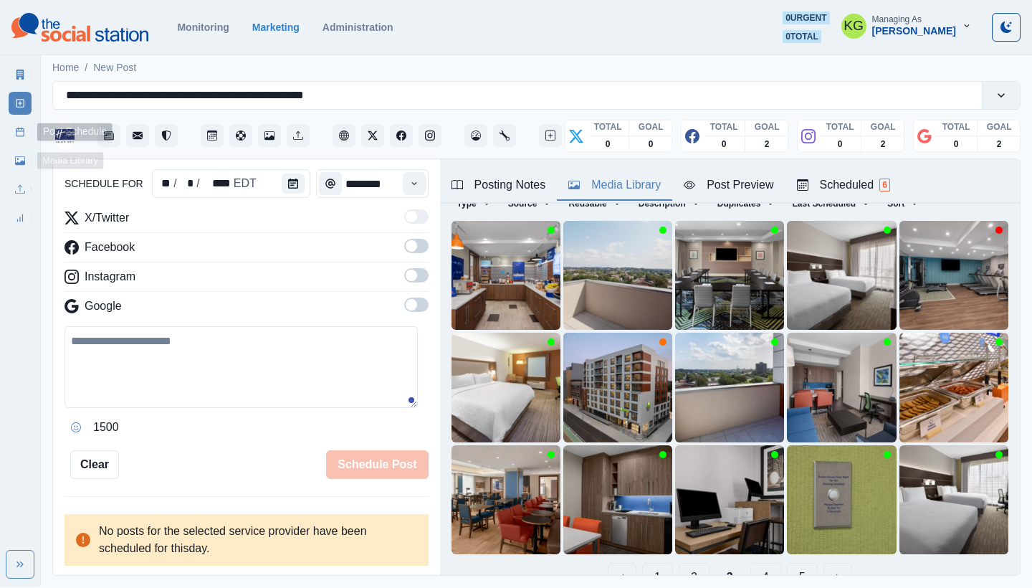
click at [14, 135] on link "Post Schedule" at bounding box center [20, 131] width 23 height 23
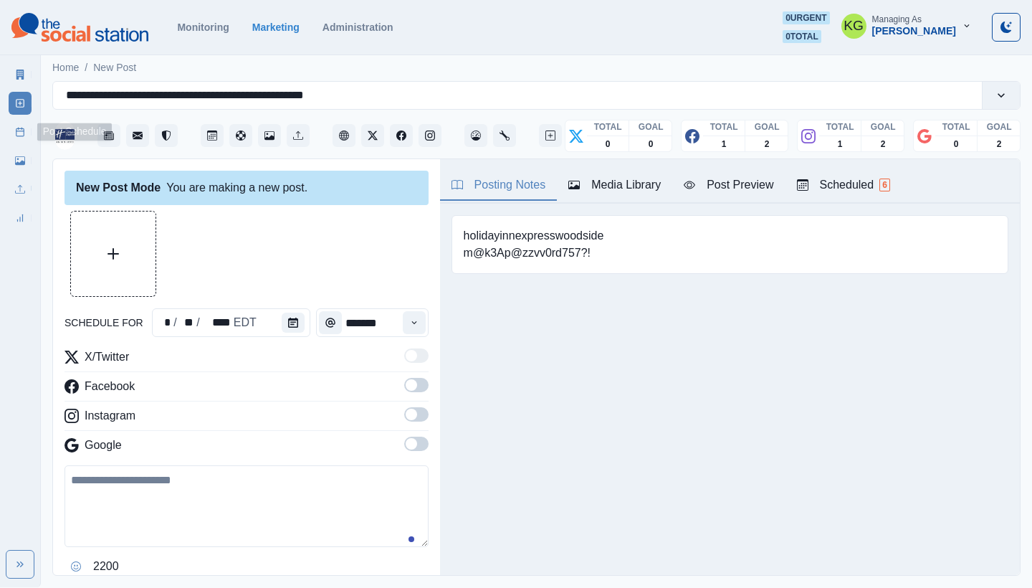
click at [16, 127] on icon at bounding box center [20, 132] width 10 height 10
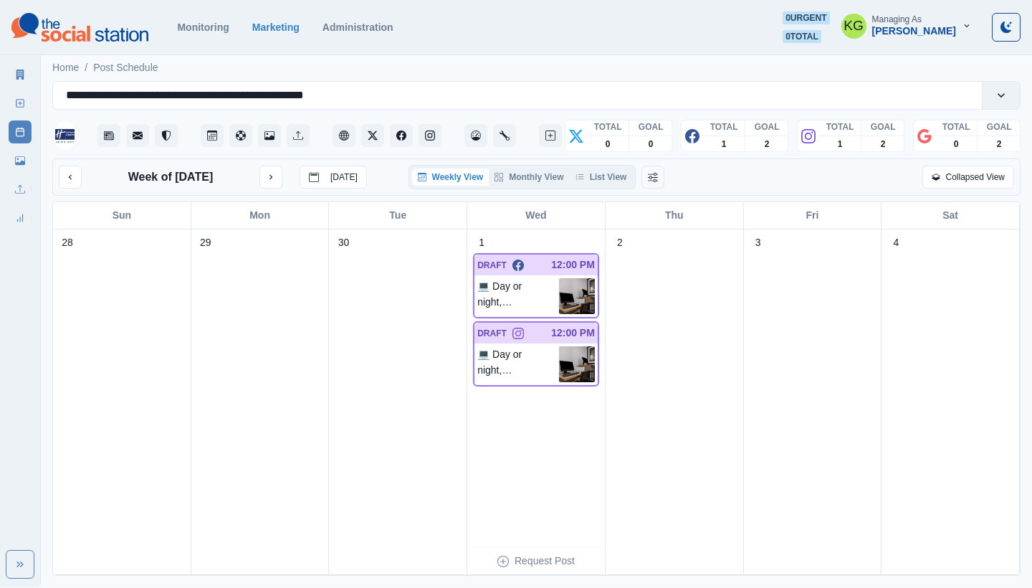
click at [619, 167] on div "Weekly View Monthly View List View" at bounding box center [523, 177] width 228 height 24
click at [619, 176] on button "List View" at bounding box center [601, 176] width 63 height 17
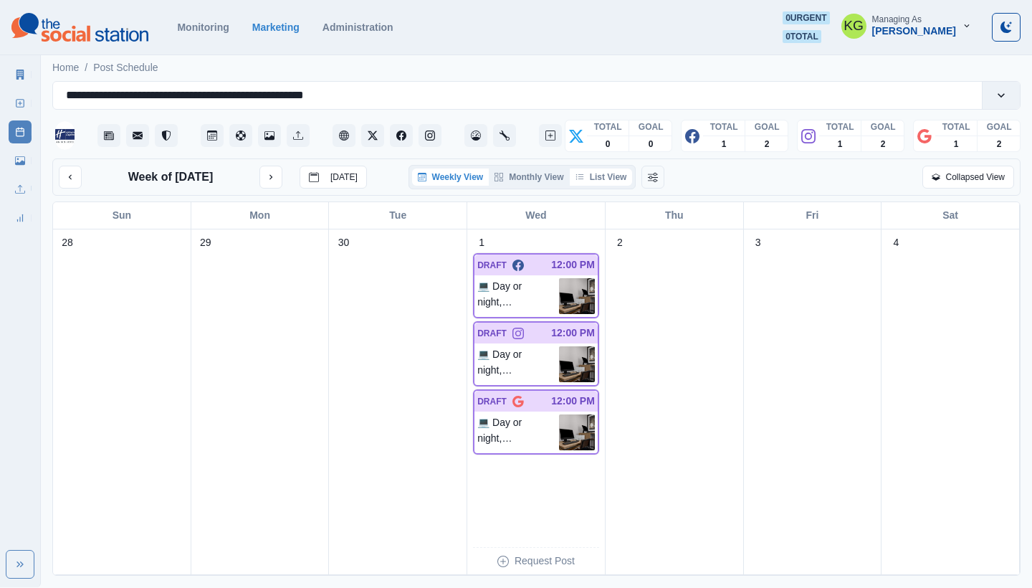
click at [599, 171] on button "List View" at bounding box center [601, 176] width 63 height 17
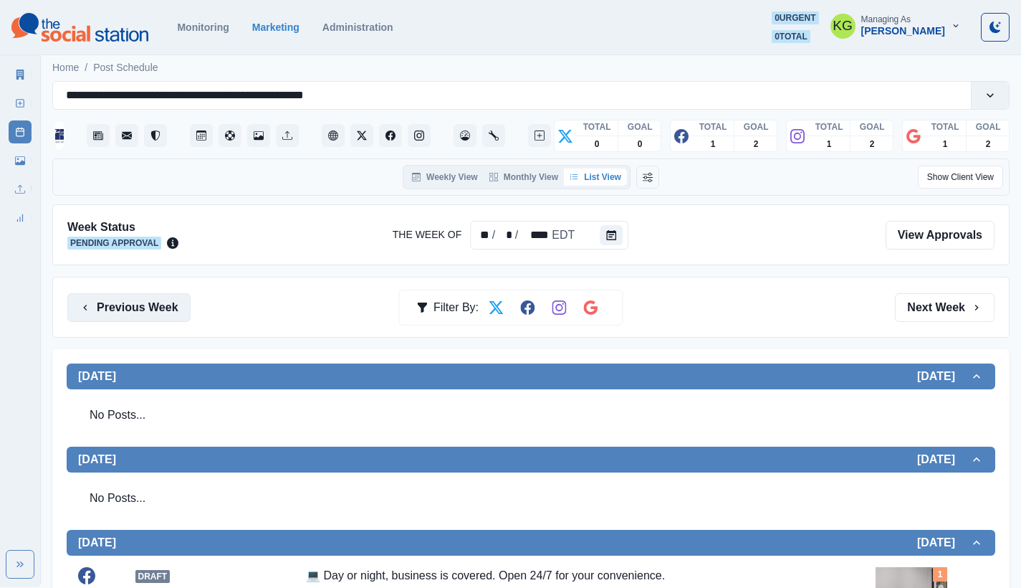
click at [109, 301] on button "Previous Week" at bounding box center [128, 307] width 123 height 29
